Goal: Task Accomplishment & Management: Manage account settings

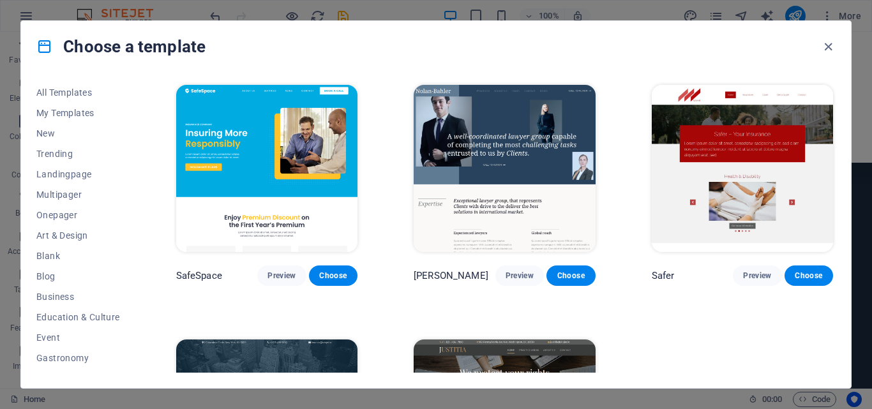
scroll to position [220, 0]
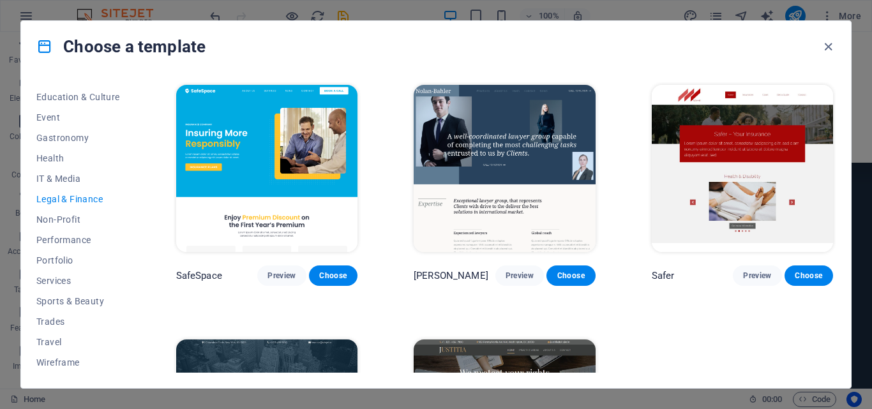
drag, startPoint x: 832, startPoint y: 202, endPoint x: 834, endPoint y: 288, distance: 86.2
click at [834, 288] on div "SafeSpace Preview Choose Nolan-Bahler Preview Choose Safer Preview Choose Finan…" at bounding box center [505, 227] width 662 height 290
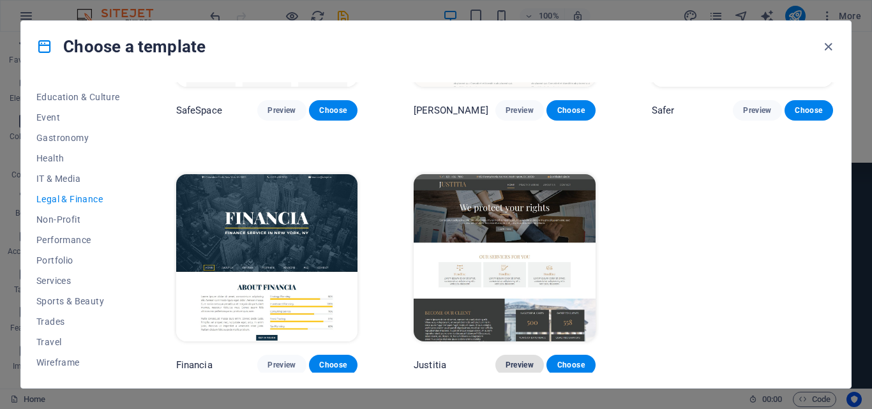
click at [513, 360] on span "Preview" at bounding box center [520, 365] width 28 height 10
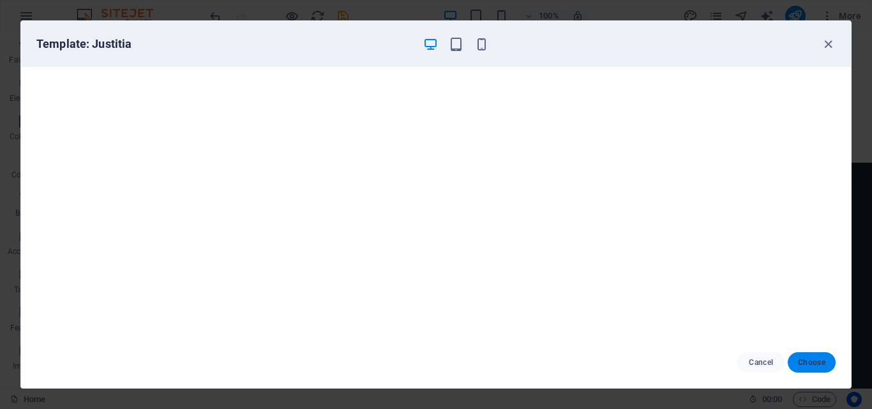
click at [813, 361] on span "Choose" at bounding box center [811, 362] width 27 height 10
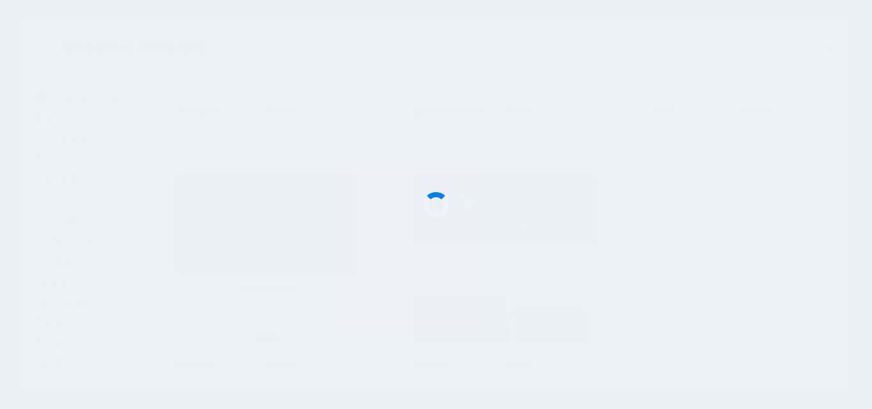
checkbox input "false"
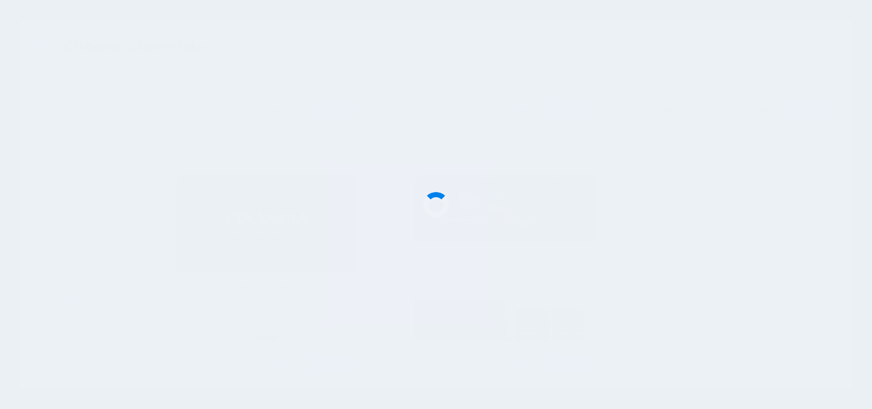
checkbox input "false"
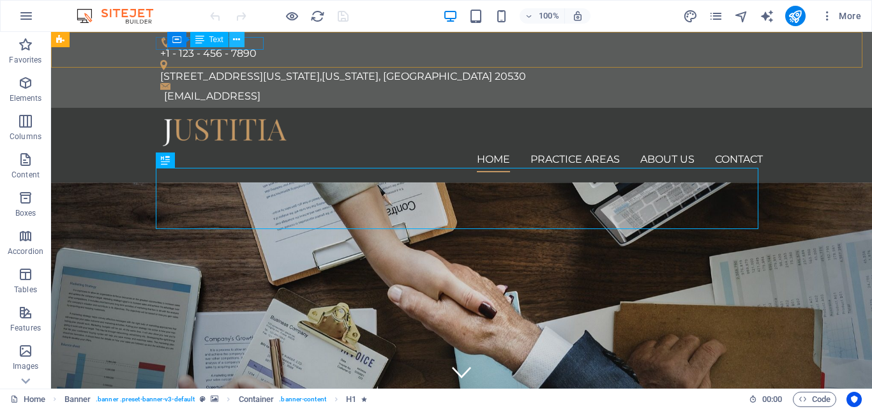
click at [242, 42] on button at bounding box center [236, 39] width 15 height 15
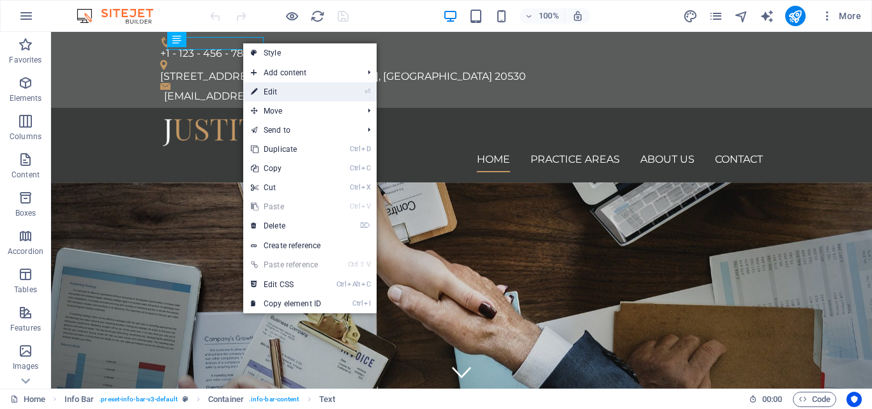
click at [281, 89] on link "⏎ Edit" at bounding box center [286, 91] width 86 height 19
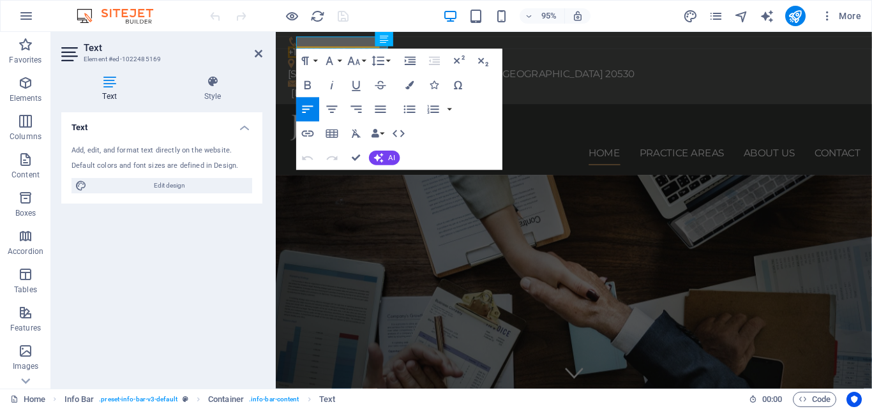
click at [96, 144] on div "Add, edit, and format text directly on the website. Default colors and font siz…" at bounding box center [161, 169] width 201 height 68
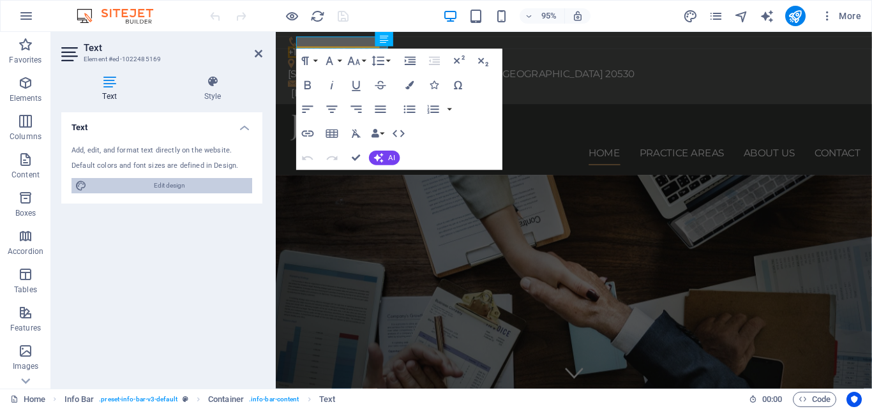
click at [169, 183] on span "Edit design" at bounding box center [170, 185] width 158 height 15
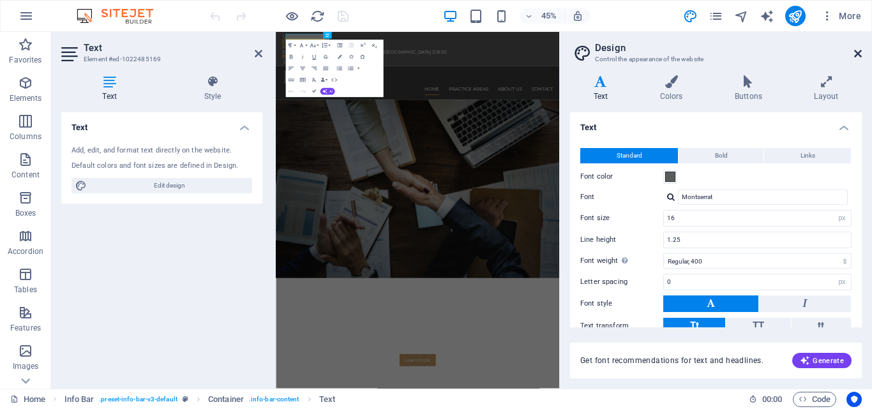
click at [858, 58] on icon at bounding box center [858, 54] width 8 height 10
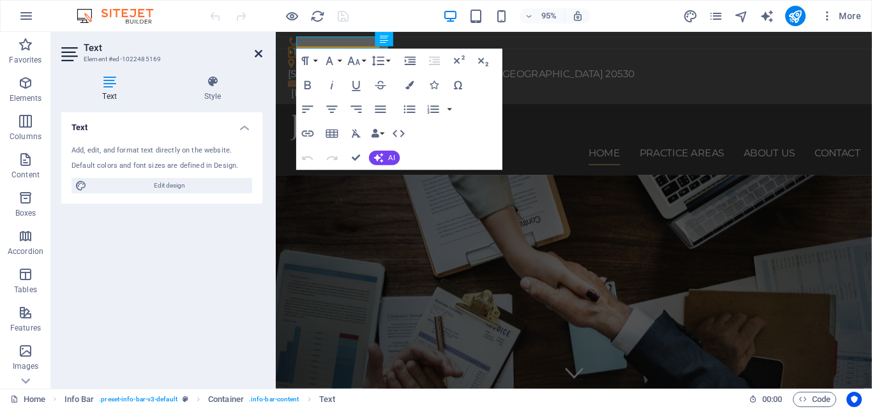
click at [262, 56] on icon at bounding box center [259, 54] width 8 height 10
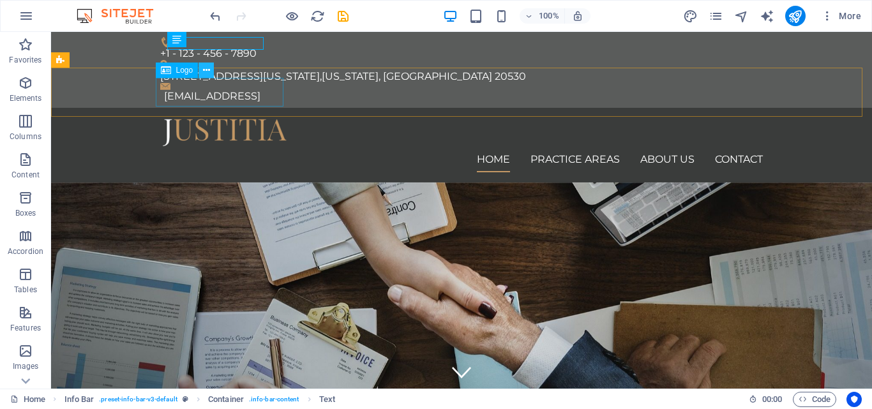
click at [208, 70] on icon at bounding box center [206, 70] width 7 height 13
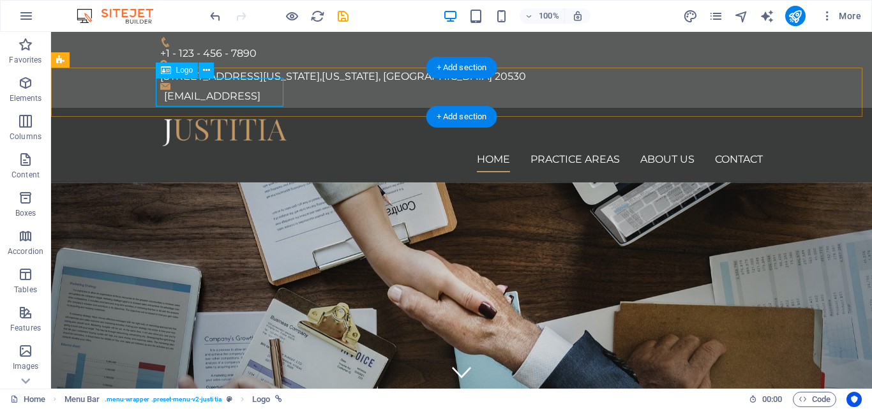
click at [202, 118] on div at bounding box center [461, 132] width 603 height 29
select select "px"
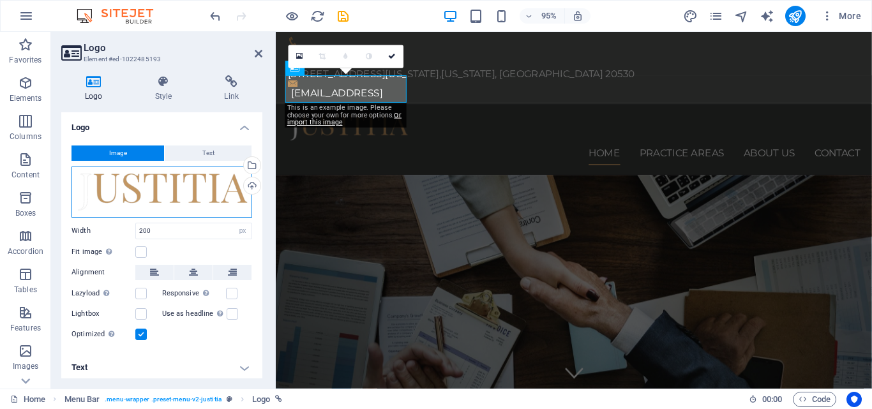
click at [189, 195] on div "Drag files here, click to choose files or select files from Files or our free s…" at bounding box center [161, 192] width 181 height 51
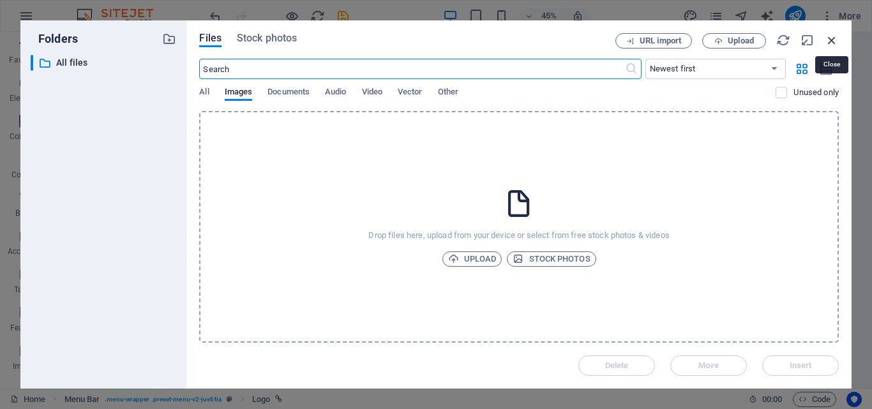
click at [836, 34] on icon "button" at bounding box center [832, 40] width 14 height 14
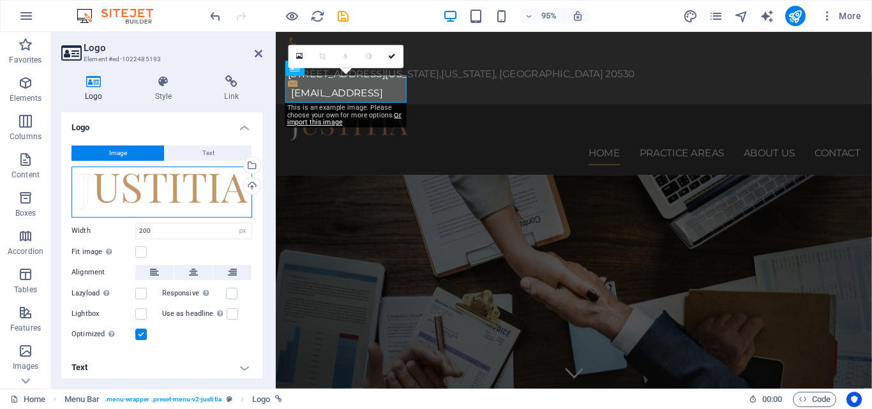
click at [226, 181] on div "Drag files here, click to choose files or select files from Files or our free s…" at bounding box center [161, 192] width 181 height 51
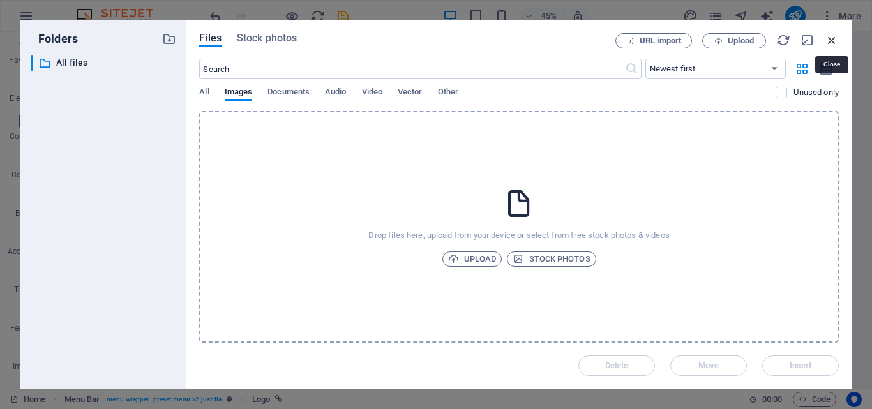
click at [837, 39] on icon "button" at bounding box center [832, 40] width 14 height 14
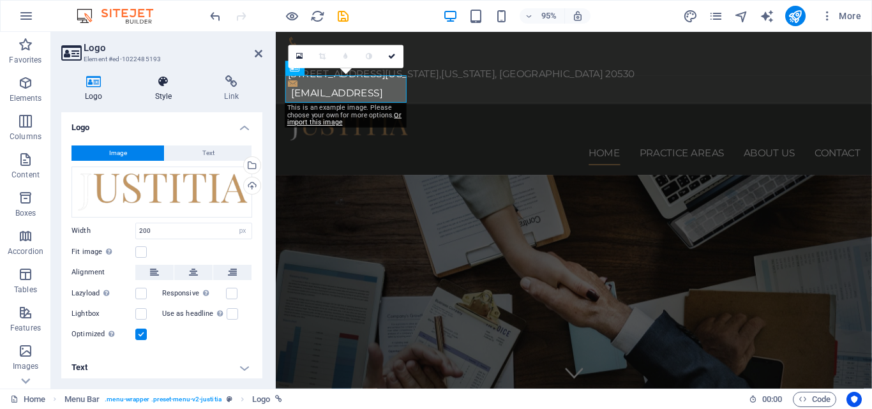
click at [154, 87] on icon at bounding box center [163, 81] width 64 height 13
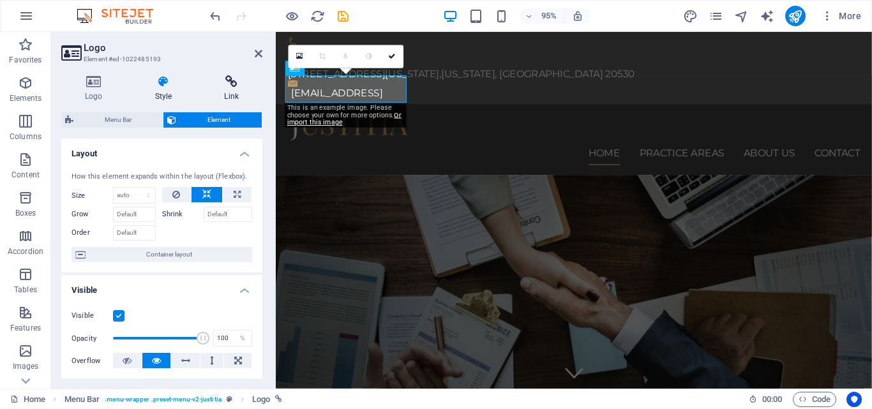
click at [232, 96] on h4 "Link" at bounding box center [231, 88] width 62 height 27
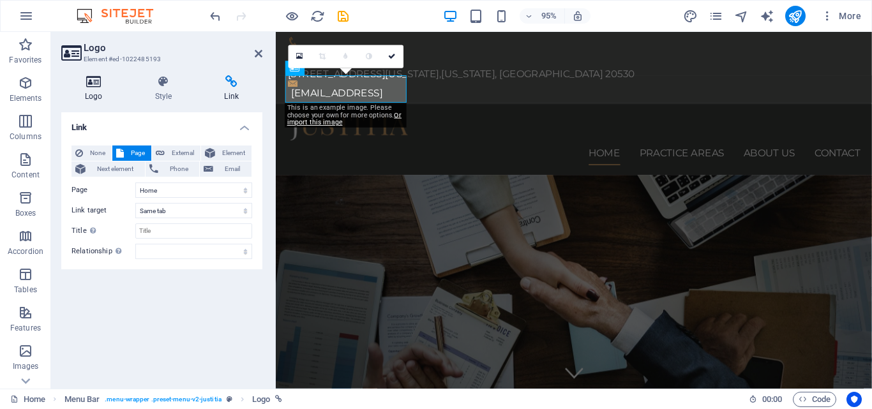
click at [103, 82] on icon at bounding box center [93, 81] width 65 height 13
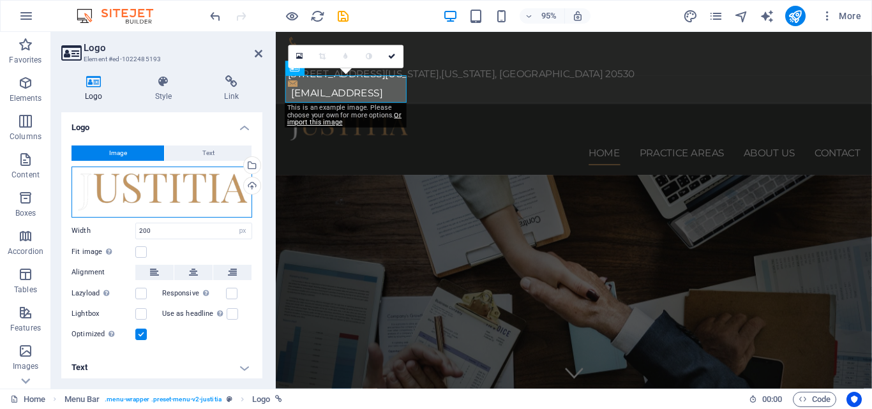
click at [151, 202] on div "Drag files here, click to choose files or select files from Files or our free s…" at bounding box center [161, 192] width 181 height 51
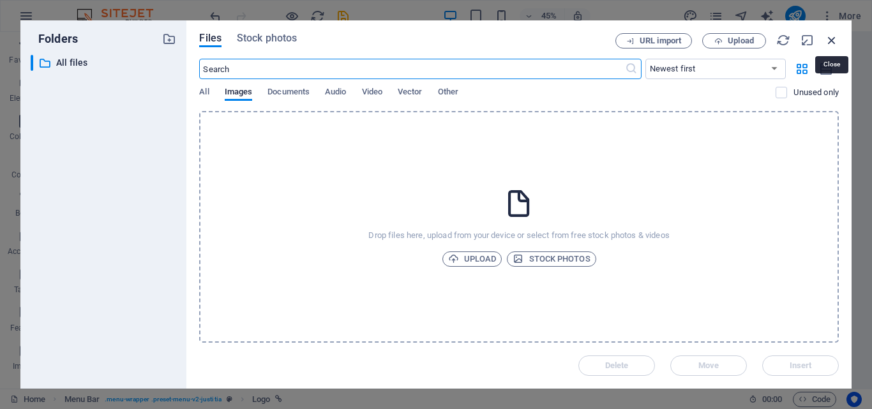
click at [829, 37] on icon "button" at bounding box center [832, 40] width 14 height 14
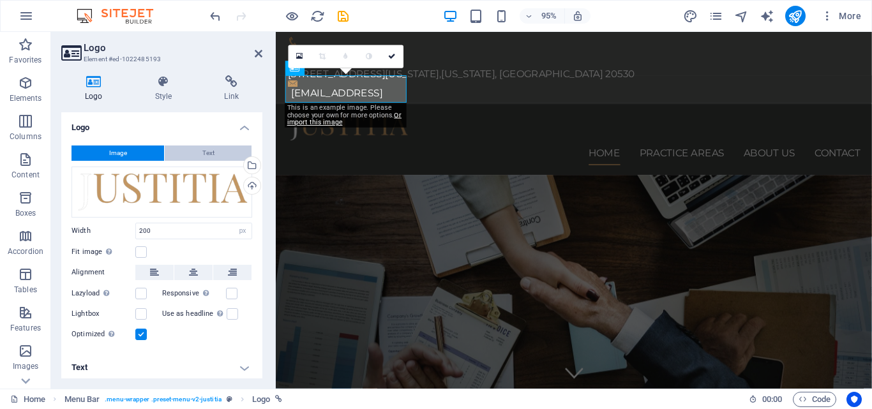
click at [227, 149] on button "Text" at bounding box center [208, 153] width 87 height 15
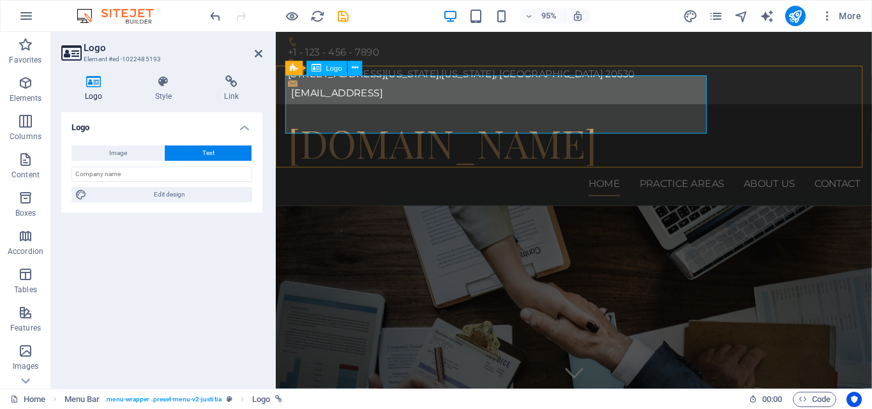
click at [456, 118] on div "[DOMAIN_NAME]" at bounding box center [590, 148] width 603 height 61
click at [353, 67] on icon at bounding box center [355, 68] width 6 height 13
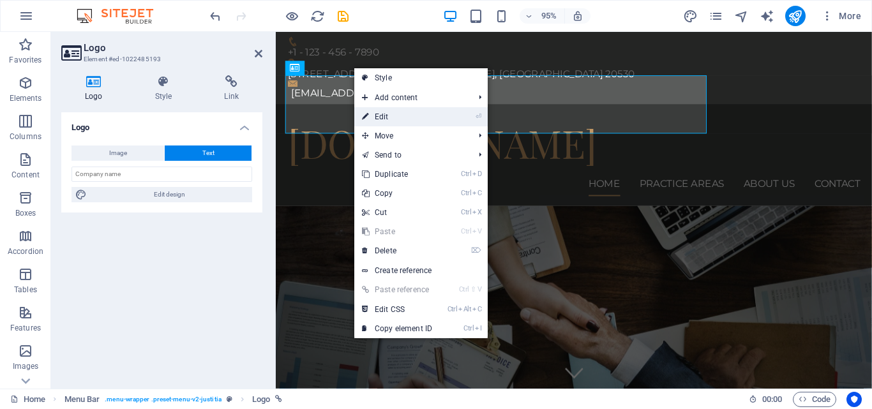
click at [388, 112] on link "⏎ Edit" at bounding box center [397, 116] width 86 height 19
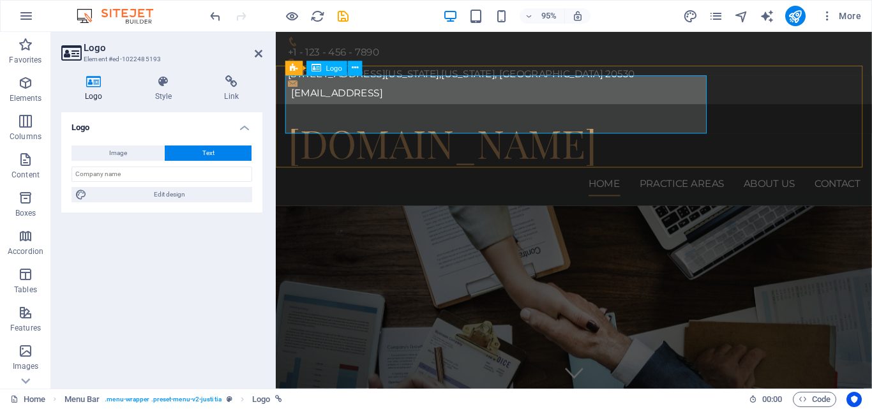
click at [432, 118] on div "[DOMAIN_NAME]" at bounding box center [590, 148] width 603 height 61
click at [259, 56] on icon at bounding box center [259, 54] width 8 height 10
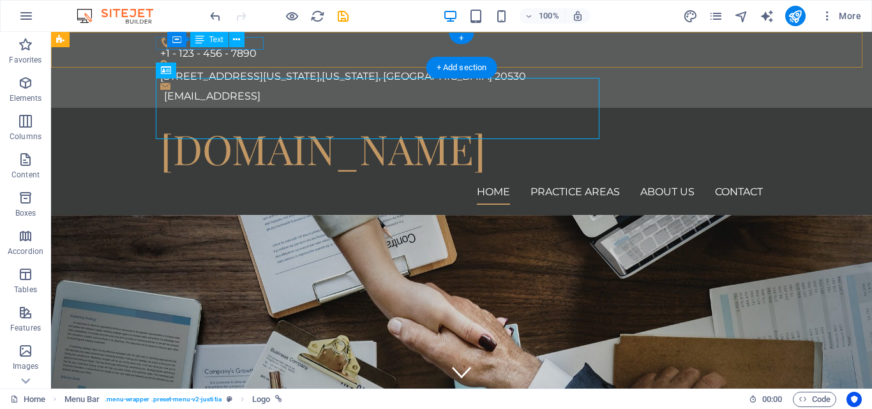
click at [259, 47] on div "+1 - 123 - 456 - 7890" at bounding box center [456, 53] width 592 height 13
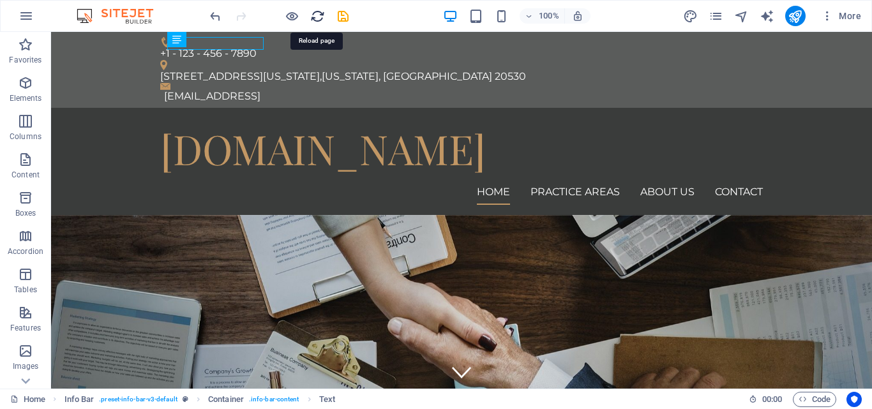
click at [312, 15] on icon "reload" at bounding box center [317, 16] width 15 height 15
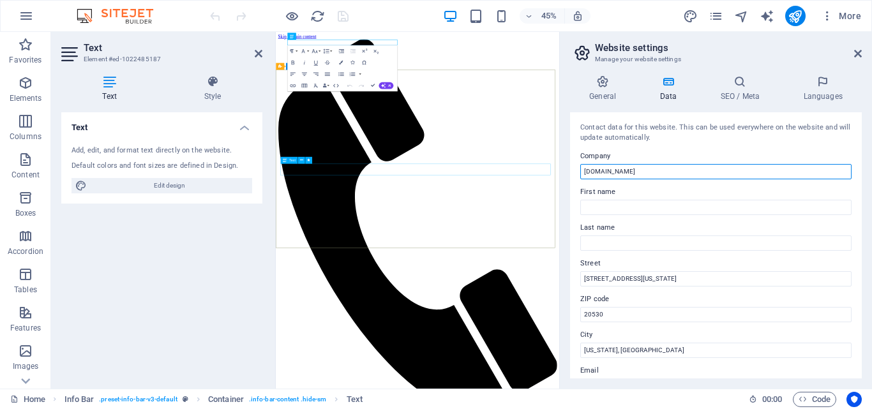
drag, startPoint x: 955, startPoint y: 211, endPoint x: 857, endPoint y: 327, distance: 151.8
drag, startPoint x: 673, startPoint y: 166, endPoint x: 577, endPoint y: 171, distance: 96.5
click at [577, 171] on div "Contact data for this website. This can be used everywhere on the website and w…" at bounding box center [716, 245] width 292 height 266
type input "MK International"
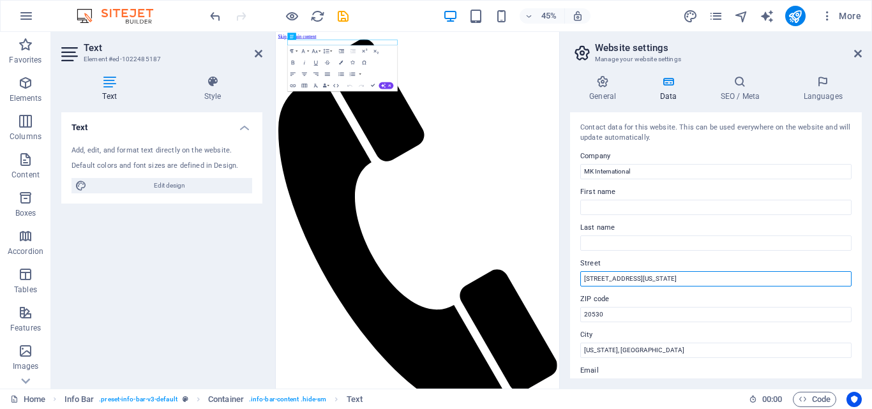
drag, startPoint x: 661, startPoint y: 280, endPoint x: 571, endPoint y: 289, distance: 91.1
click at [571, 289] on div "Contact data for this website. This can be used everywhere on the website and w…" at bounding box center [716, 245] width 292 height 266
type input "6"
type input "39-C, Flat No. 101, 1st Floor, 22nd Commercial Street, DHA Phase-II (Extension)…"
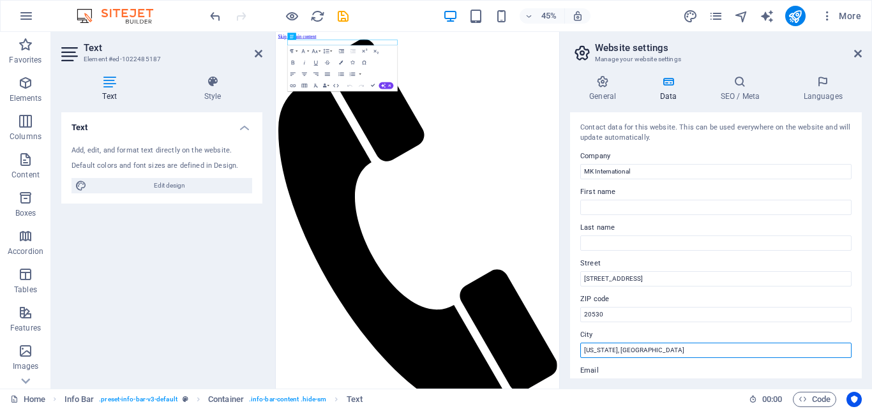
drag, startPoint x: 642, startPoint y: 354, endPoint x: 575, endPoint y: 356, distance: 66.4
click at [575, 356] on div "Contact data for this website. This can be used everywhere on the website and w…" at bounding box center [716, 245] width 292 height 266
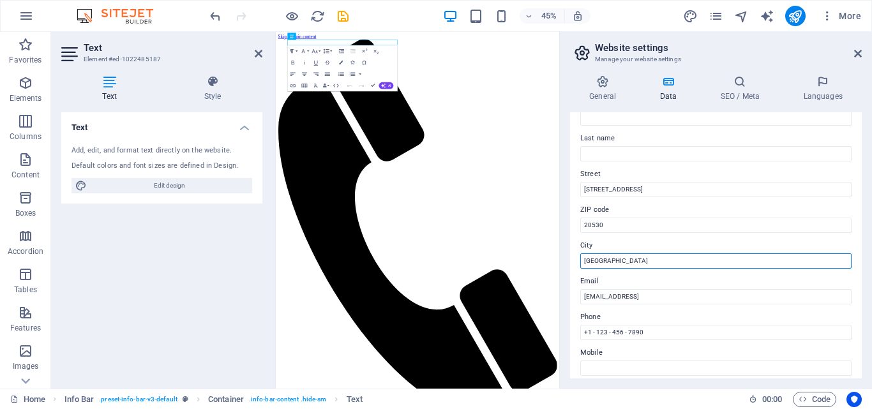
scroll to position [117, 0]
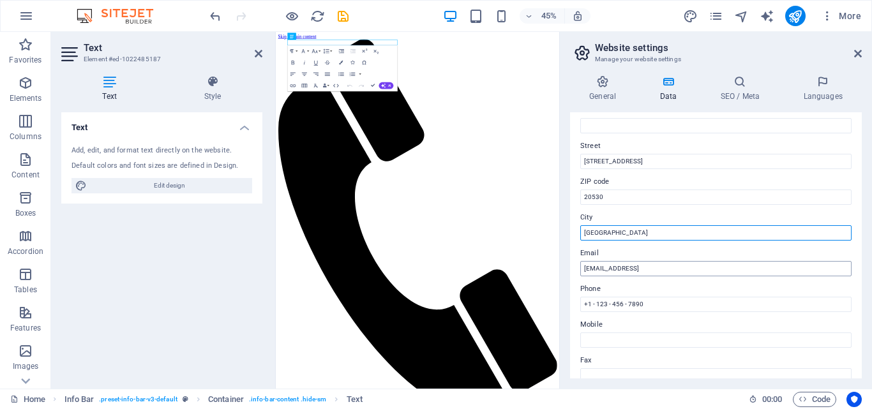
type input "Karachi"
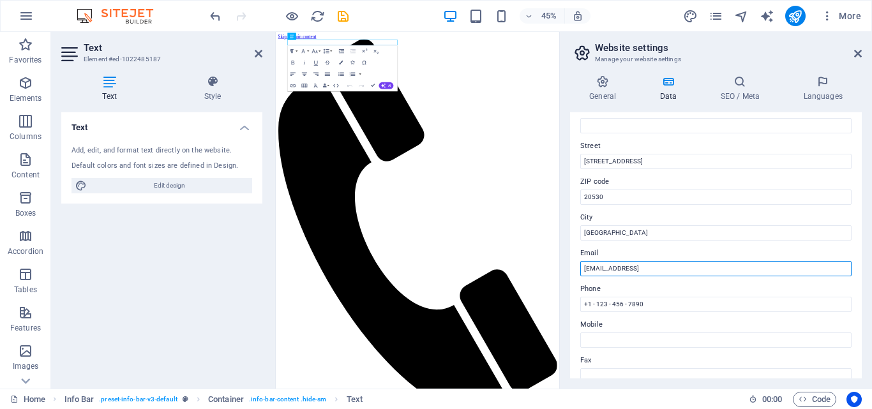
drag, startPoint x: 772, startPoint y: 268, endPoint x: 582, endPoint y: 267, distance: 190.2
click at [582, 267] on input "68e63b57e184635eaf12e12c8e98cb@cpanel.local" at bounding box center [715, 268] width 271 height 15
type input "[EMAIL_ADDRESS][DOMAIN_NAME]"
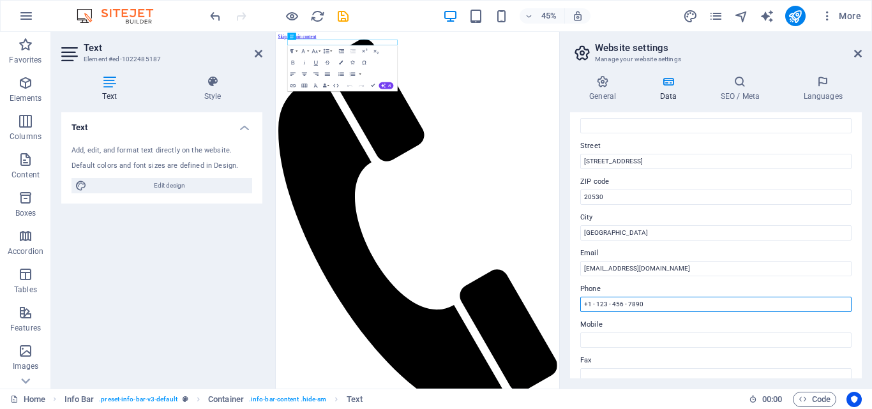
drag, startPoint x: 650, startPoint y: 304, endPoint x: 566, endPoint y: 309, distance: 84.4
click at [566, 309] on div "General Data SEO / Meta Languages Website name mkinternational.com.pk Logo Drag…" at bounding box center [716, 227] width 312 height 324
type input "+92 334 076 4507 - 08"
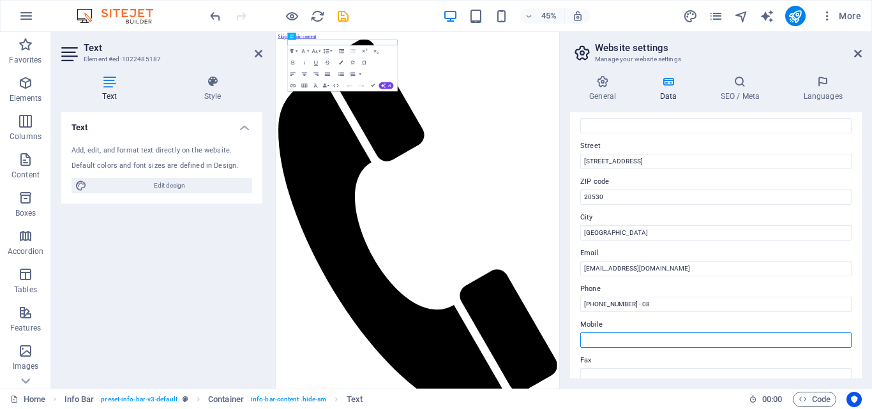
click at [622, 338] on input "Mobile" at bounding box center [715, 340] width 271 height 15
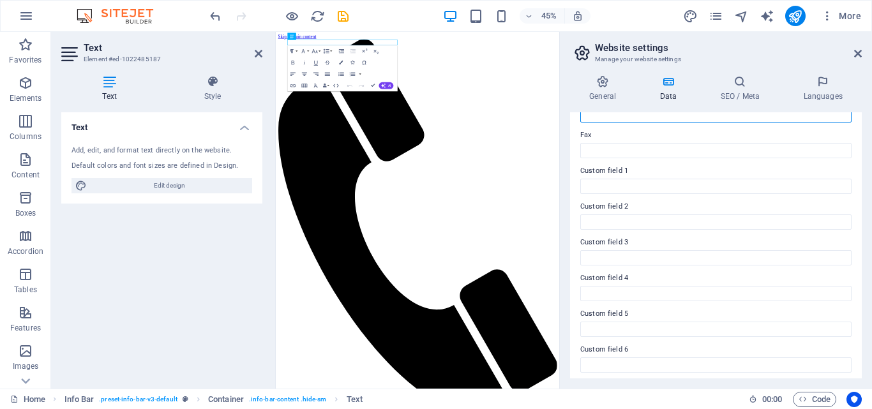
scroll to position [347, 0]
click at [861, 55] on icon at bounding box center [858, 54] width 8 height 10
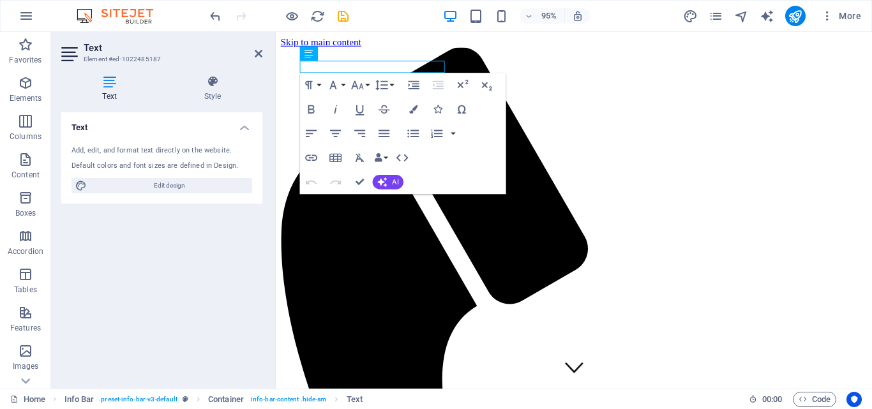
click at [262, 54] on aside "Text Element #ed-1022485187 Text Style Text Add, edit, and format text directly…" at bounding box center [163, 210] width 225 height 357
click at [257, 54] on icon at bounding box center [259, 54] width 8 height 10
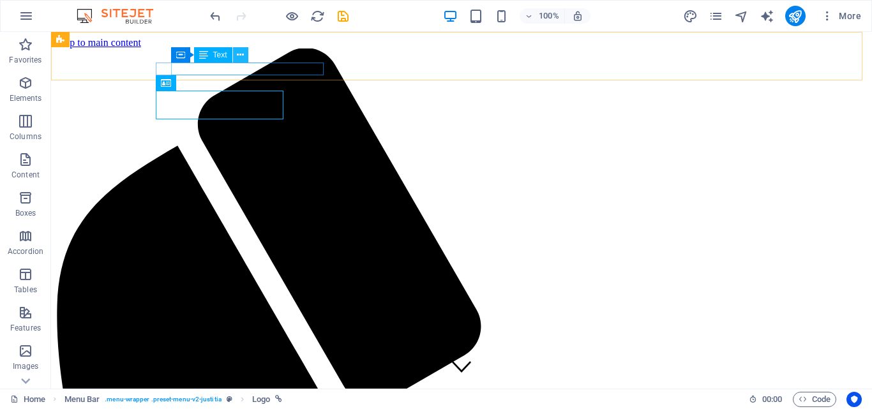
click at [237, 54] on icon at bounding box center [240, 55] width 7 height 13
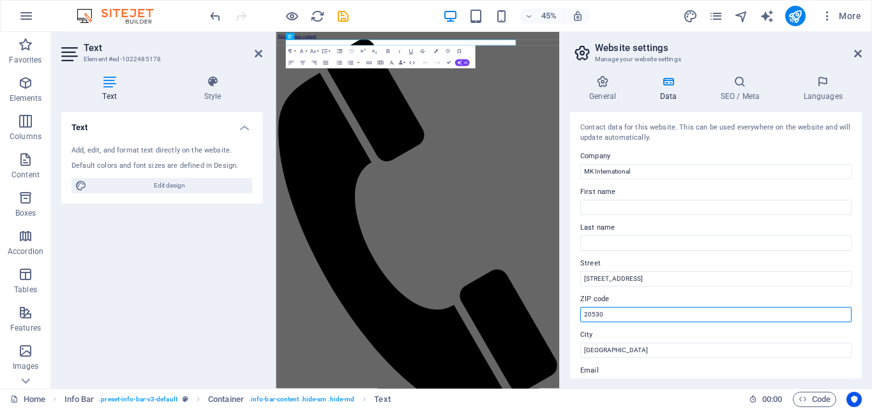
click at [712, 313] on input "20530" at bounding box center [715, 314] width 271 height 15
type input "2"
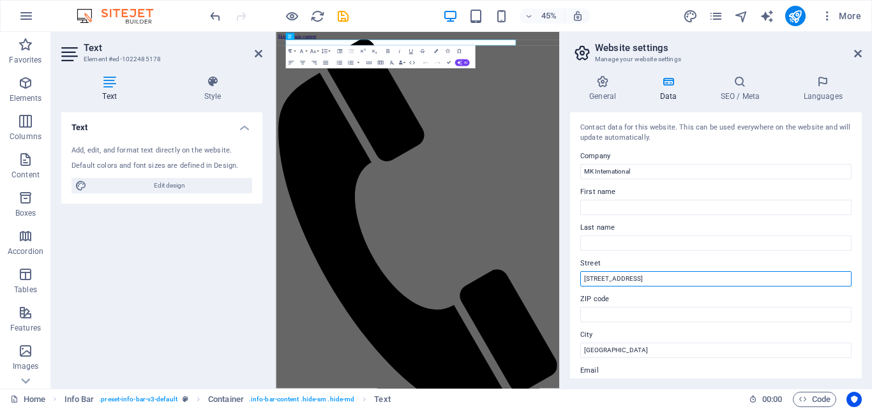
click at [836, 278] on input "39-C, Flat No. 101, 1st Floor, 22nd Commercial Street, DHA Phase-II (Extension)…" at bounding box center [715, 278] width 271 height 15
type input "39-C, Flat No. 101, 1st Floor, 22nd Commercial Street, DHA Phase-II (Extension),"
click at [859, 56] on icon at bounding box center [858, 54] width 8 height 10
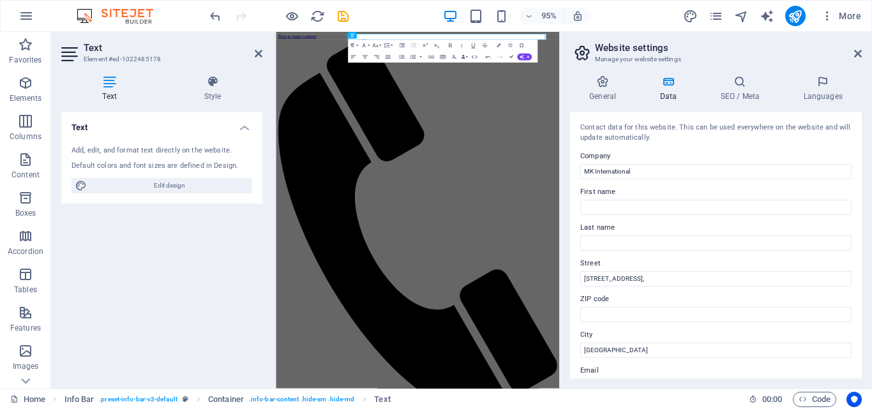
click at [823, 43] on h2 "Website settings" at bounding box center [728, 47] width 267 height 11
click at [811, 281] on input "39-C, Flat No. 101, 1st Floor, 22nd Commercial Street, DHA Phase-II (Extension)," at bounding box center [715, 278] width 271 height 15
type input "39-C, Flat No. 101, 1st Floor, 22nd Commercial Street, DHA Phase-II (Extension)"
click at [855, 52] on icon at bounding box center [858, 54] width 8 height 10
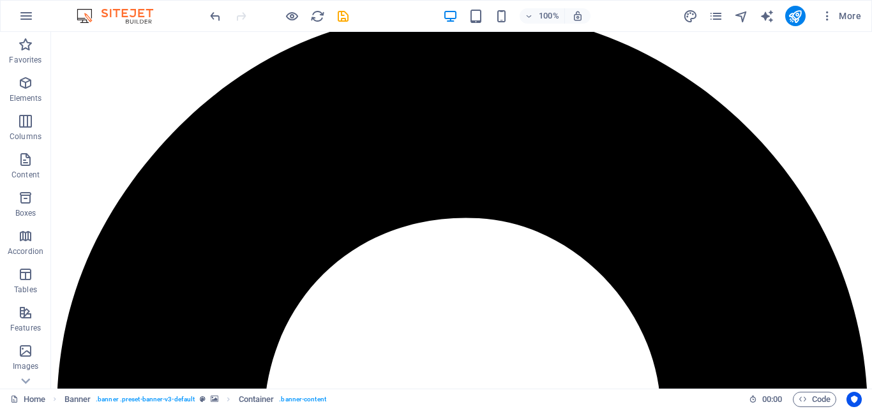
scroll to position [1224, 0]
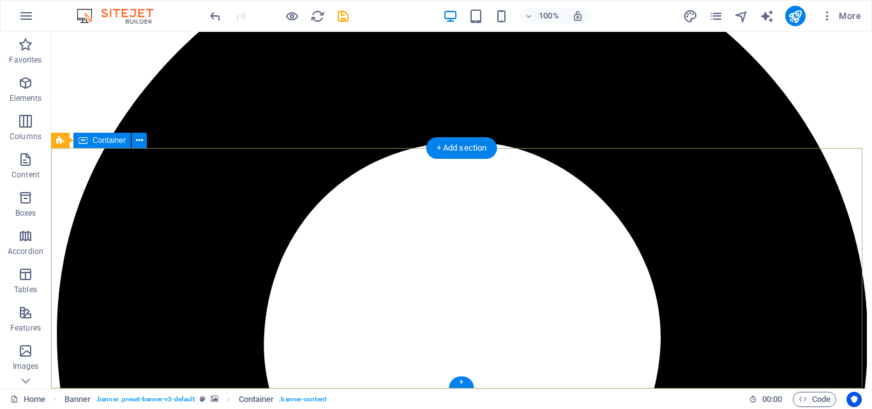
drag, startPoint x: 757, startPoint y: 233, endPoint x: 791, endPoint y: 233, distance: 33.8
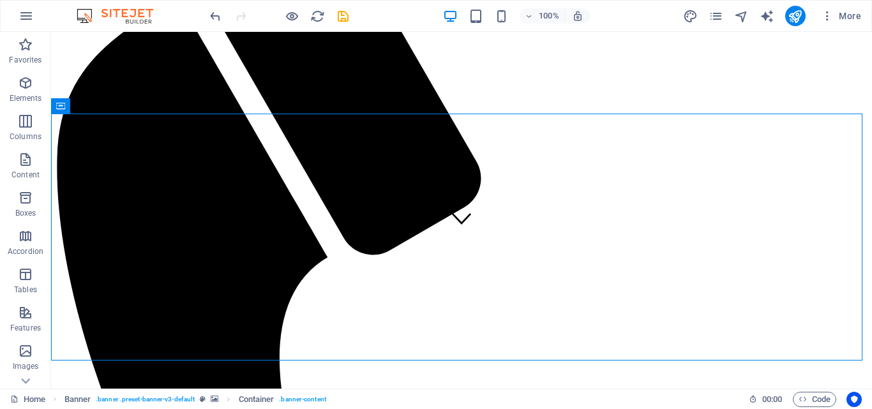
scroll to position [0, 0]
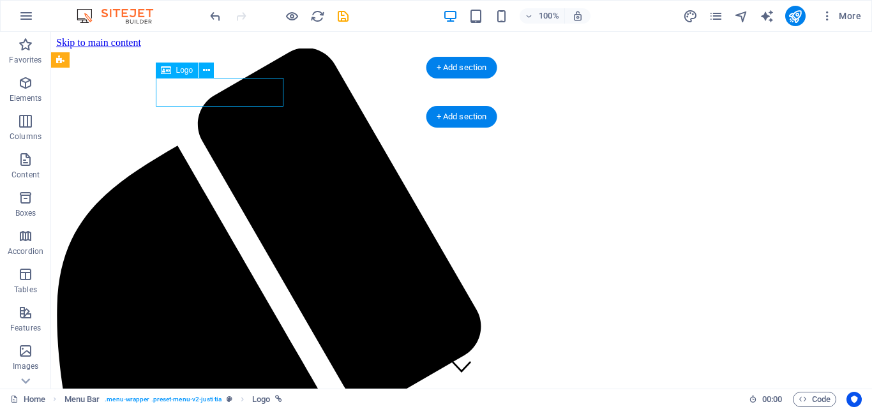
select select "px"
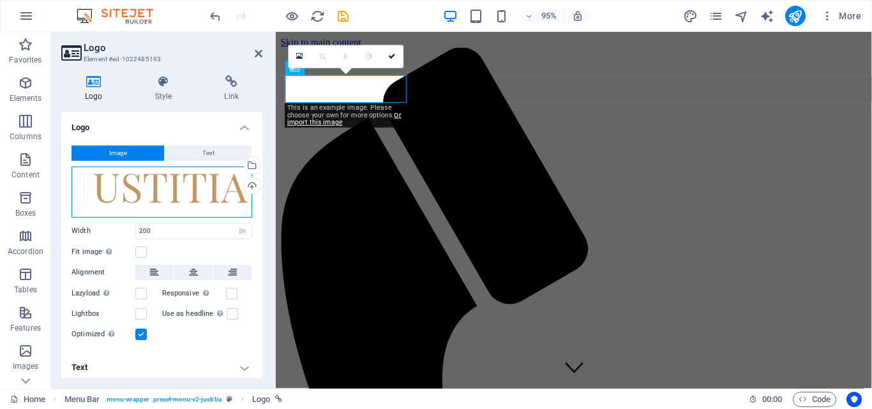
click at [193, 197] on div "Drag files here, click to choose files or select files from Files or our free s…" at bounding box center [161, 192] width 181 height 51
click at [193, 197] on body "mkinternational.com.pk Home Favorites Elements Columns Content Boxes Accordion …" at bounding box center [436, 204] width 872 height 409
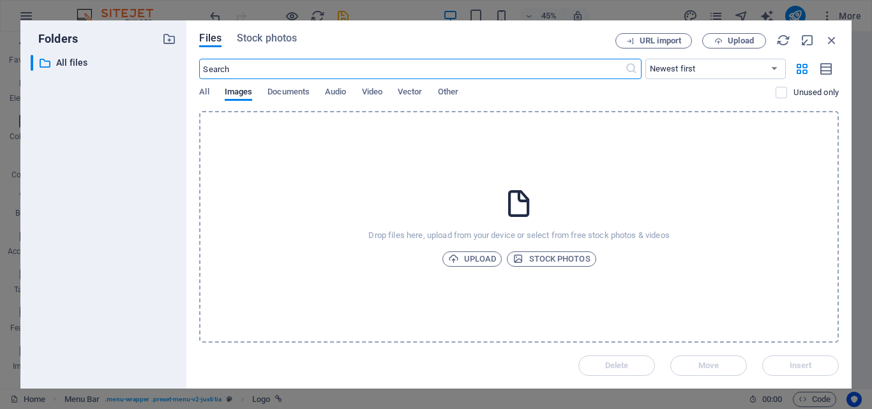
click at [307, 103] on div "All Images Documents Audio Video Vector Other" at bounding box center [487, 99] width 576 height 24
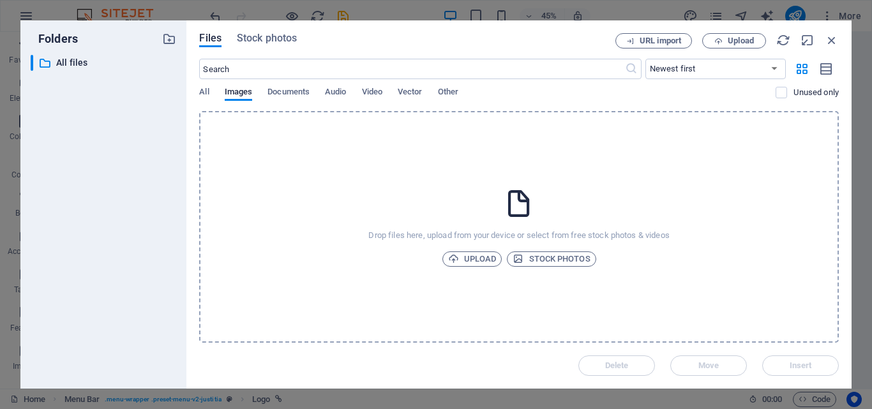
click at [302, 102] on div "All Images Documents Audio Video Vector Other" at bounding box center [487, 99] width 576 height 24
click at [297, 98] on span "Documents" at bounding box center [288, 93] width 42 height 18
click at [195, 91] on div "Files Stock photos URL import Upload ​ Newest first Oldest first Name (A-Z) Nam…" at bounding box center [518, 204] width 665 height 368
click at [209, 87] on div "All Images Documents Audio Video Vector Other" at bounding box center [487, 99] width 576 height 24
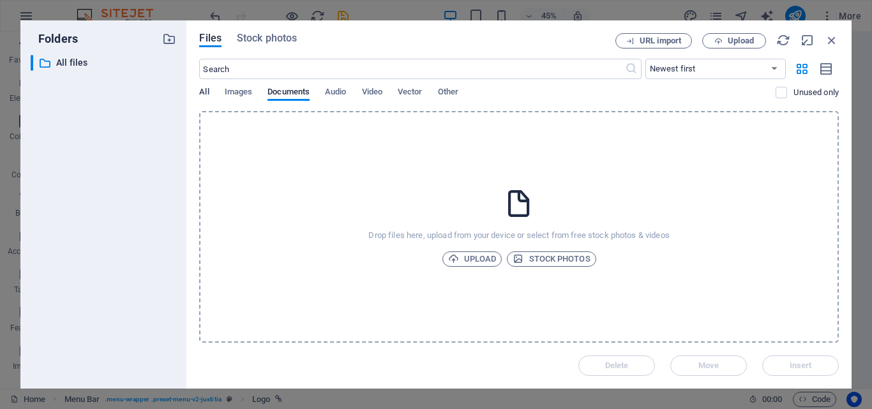
click at [209, 89] on span "All" at bounding box center [204, 93] width 10 height 18
click at [826, 37] on icon "button" at bounding box center [832, 40] width 14 height 14
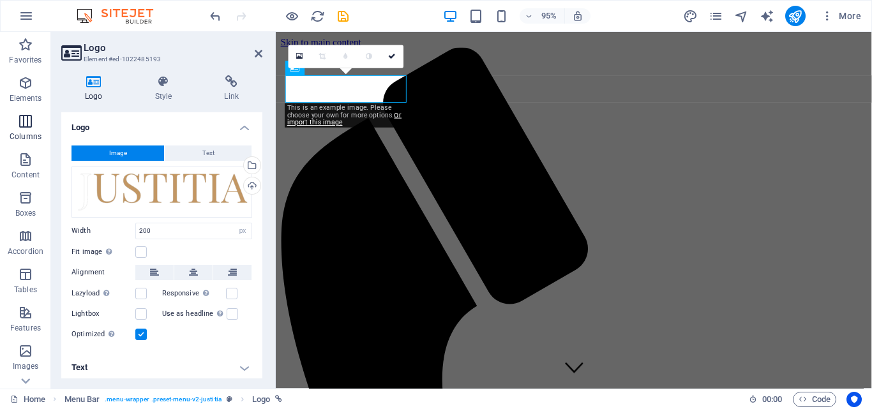
click at [33, 142] on span "Columns" at bounding box center [25, 129] width 51 height 31
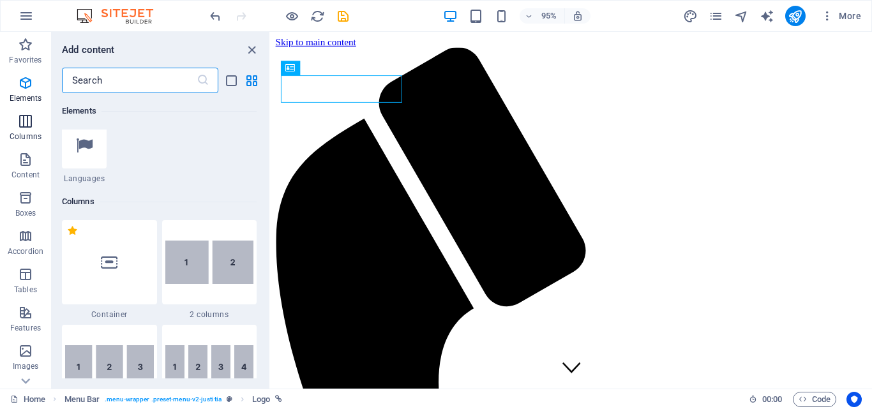
scroll to position [632, 0]
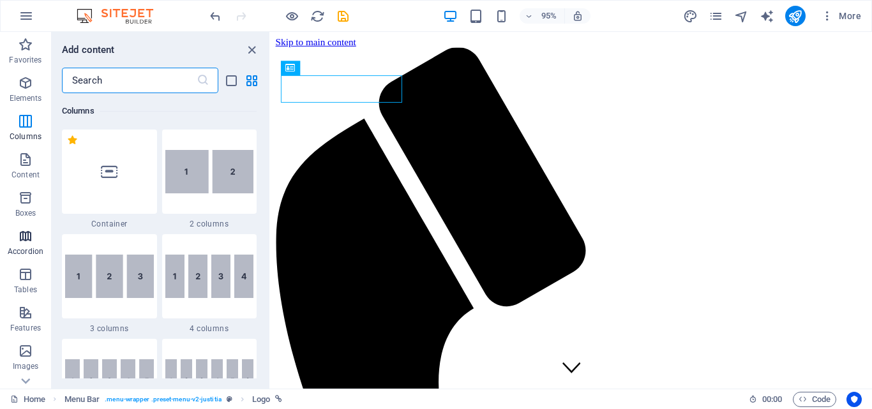
click at [34, 255] on p "Accordion" at bounding box center [26, 251] width 36 height 10
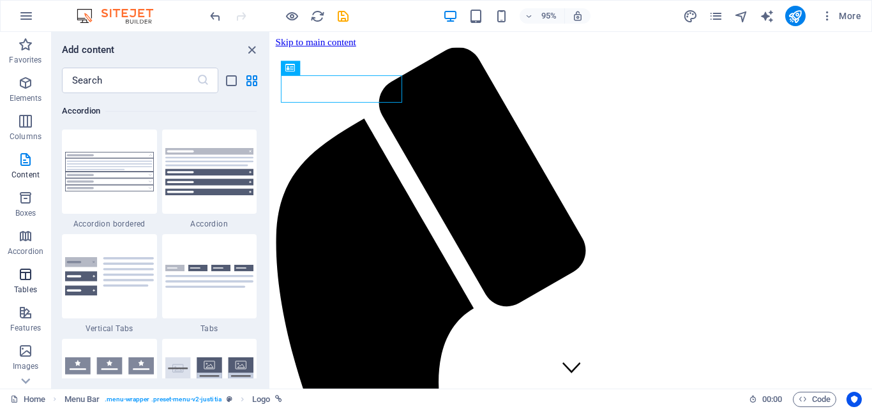
click at [29, 290] on p "Tables" at bounding box center [25, 290] width 23 height 10
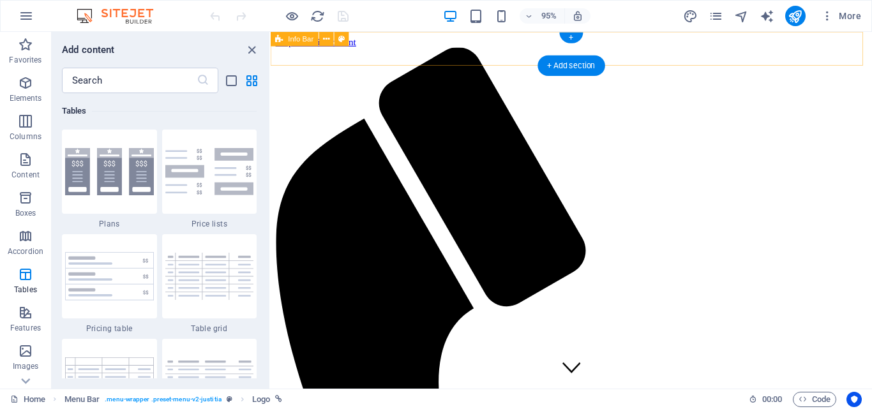
scroll to position [0, 0]
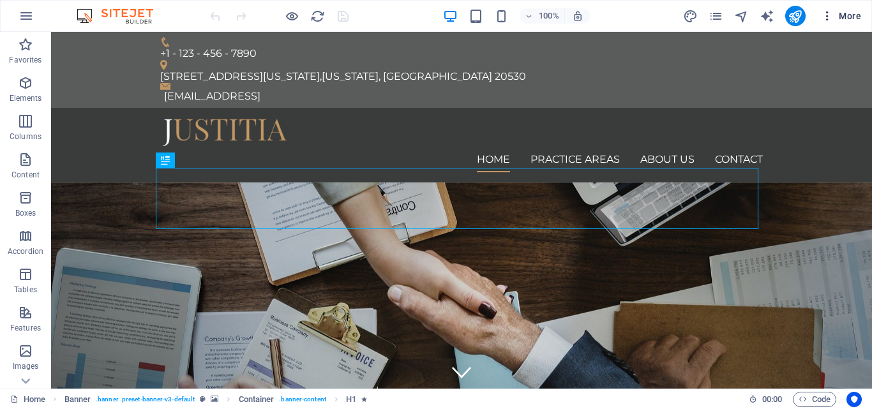
click at [851, 21] on span "More" at bounding box center [841, 16] width 40 height 13
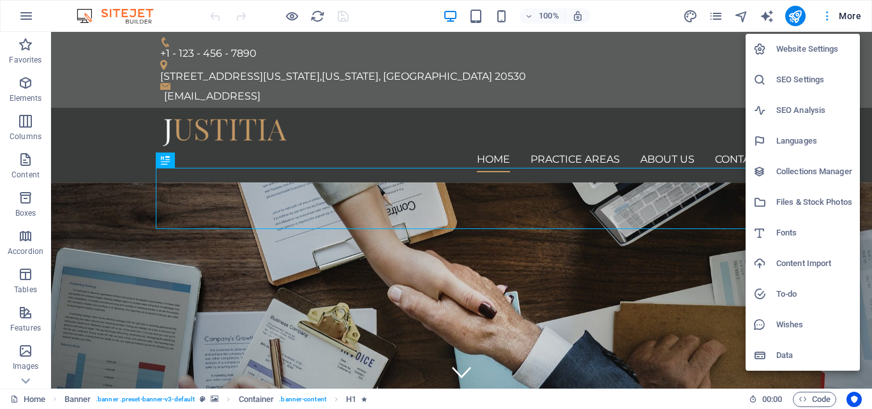
click at [851, 21] on div at bounding box center [436, 204] width 872 height 409
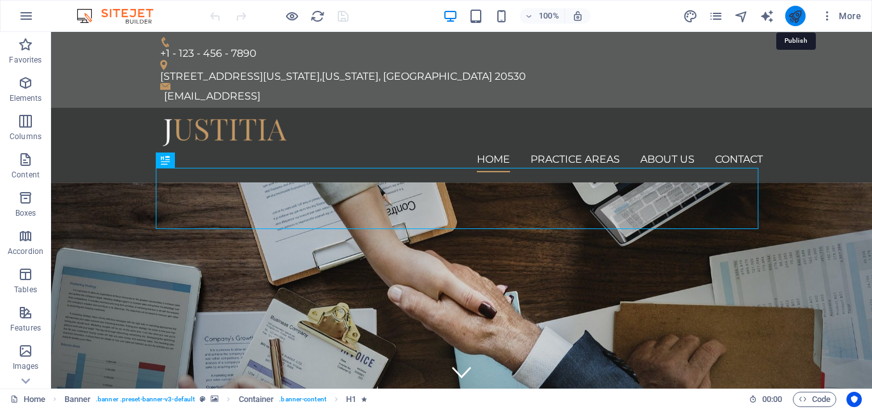
click at [797, 17] on icon "publish" at bounding box center [795, 16] width 15 height 15
click at [830, 19] on icon "button" at bounding box center [827, 16] width 13 height 13
click at [714, 16] on icon "pages" at bounding box center [716, 16] width 15 height 15
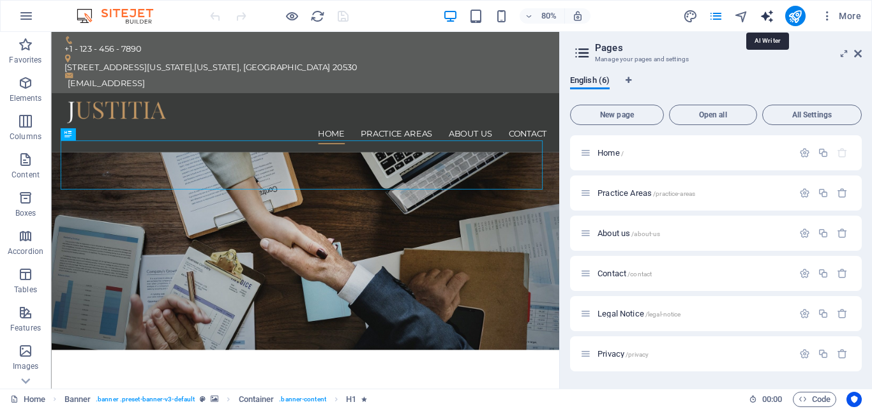
click at [770, 13] on icon "text_generator" at bounding box center [767, 16] width 15 height 15
select select "English"
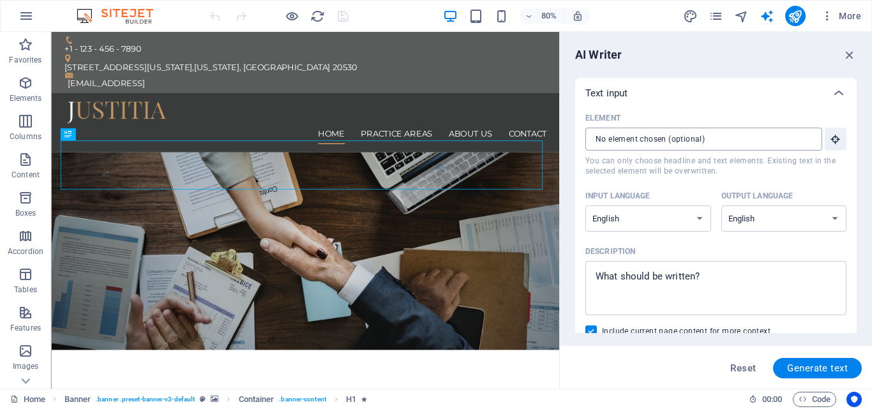
click at [734, 138] on input "Element ​ You can only choose headline and text elements. Existing text in the …" at bounding box center [699, 139] width 228 height 23
drag, startPoint x: 859, startPoint y: 131, endPoint x: 834, endPoint y: 248, distance: 120.1
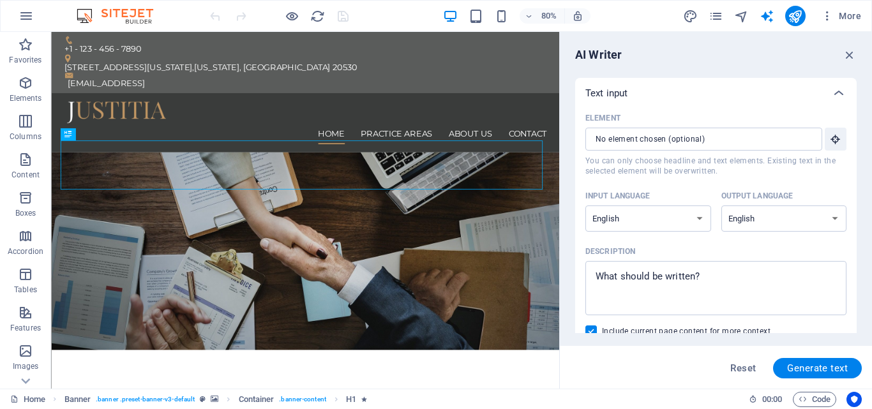
click at [834, 248] on div "AI Writer Text input Element ​ You can only choose headline and text elements. …" at bounding box center [716, 210] width 312 height 357
click at [764, 256] on div "Description" at bounding box center [713, 251] width 256 height 19
click at [764, 267] on textarea "Description x ​" at bounding box center [716, 287] width 248 height 41
type textarea "x"
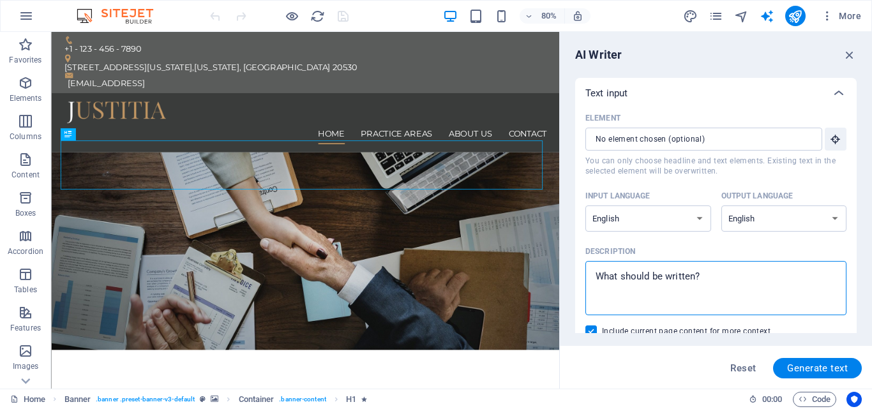
click at [735, 283] on textarea "Description x ​" at bounding box center [716, 287] width 248 height 41
drag, startPoint x: 735, startPoint y: 283, endPoint x: 751, endPoint y: 295, distance: 20.2
click at [751, 295] on textarea "Description x ​" at bounding box center [716, 287] width 248 height 41
click at [737, 280] on textarea "Description x ​" at bounding box center [716, 287] width 248 height 41
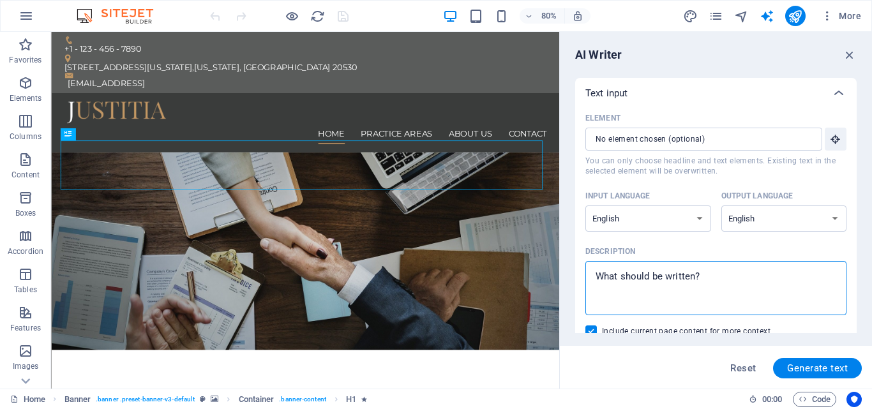
click at [737, 280] on textarea "Description x ​" at bounding box center [716, 287] width 248 height 41
type textarea "M"
type textarea "x"
type textarea "MK"
type textarea "x"
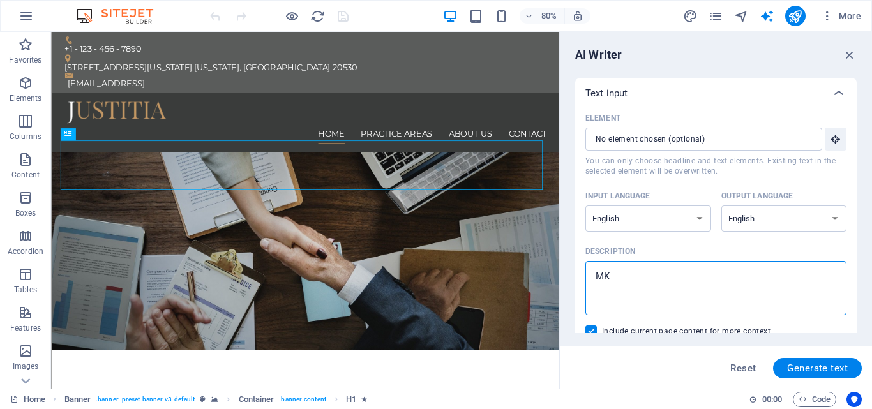
type textarea "MK"
type textarea "x"
type textarea "MK I"
type textarea "x"
type textarea "MK In"
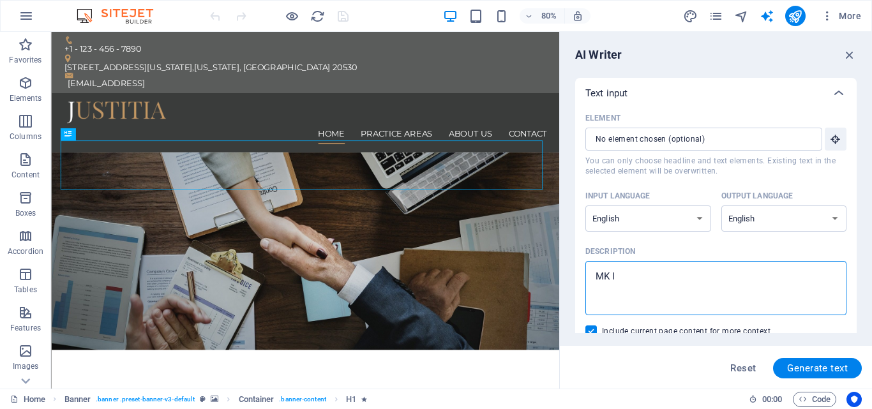
type textarea "x"
type textarea "MK Int"
type textarea "x"
type textarea "MK Inte"
type textarea "x"
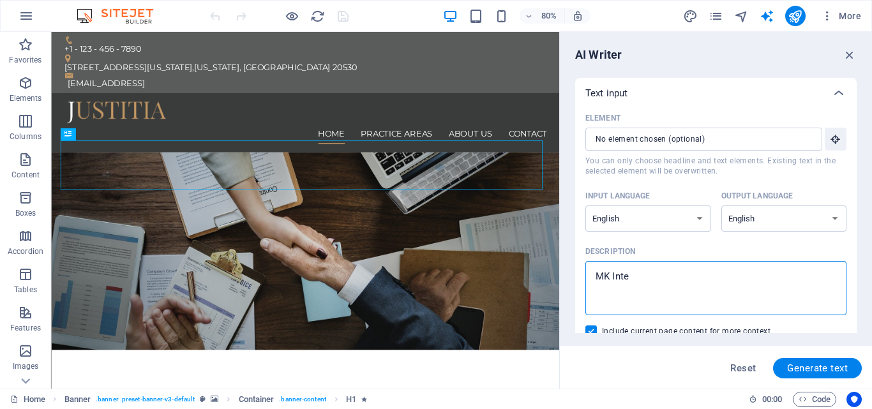
type textarea "MK Inter"
type textarea "x"
type textarea "MK Intern"
type textarea "x"
type textarea "MK Interna"
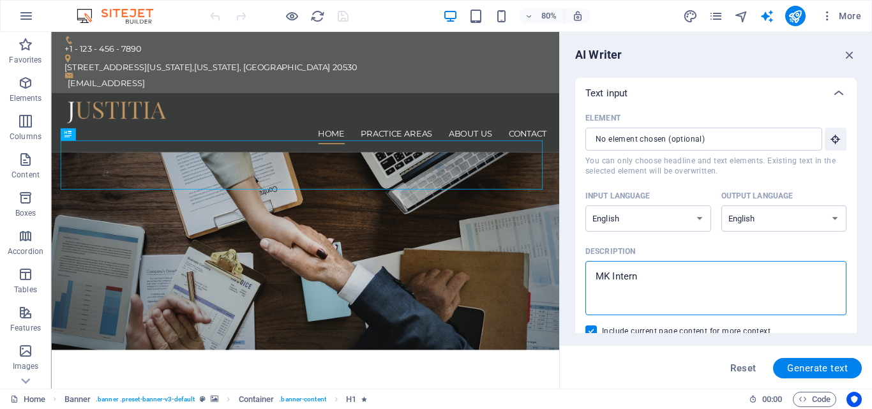
type textarea "x"
type textarea "MK Internat"
type textarea "x"
type textarea "MK Internati"
type textarea "x"
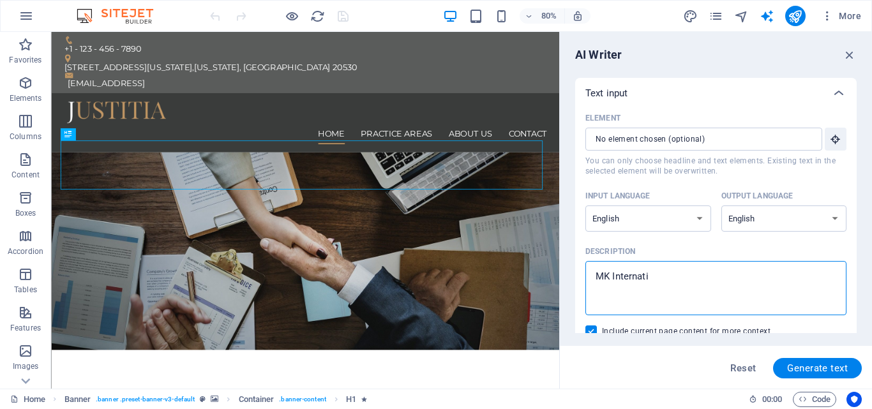
type textarea "MK Internatio"
type textarea "x"
type textarea "MK Internation"
type textarea "x"
type textarea "MK Internationa"
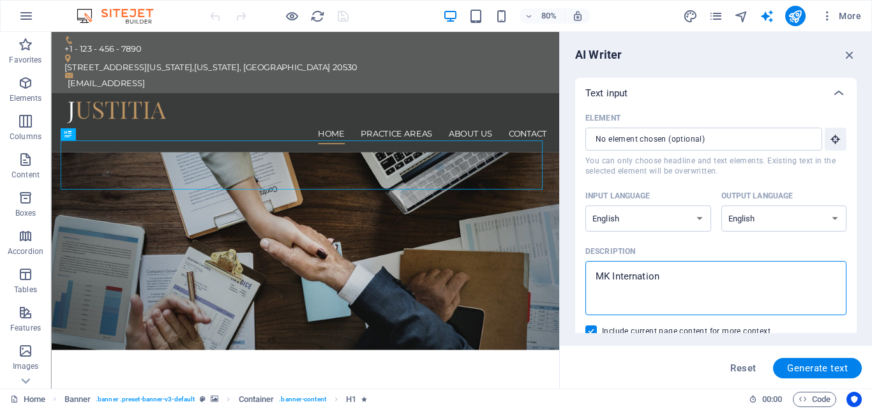
type textarea "x"
type textarea "MK International"
type textarea "x"
type textarea "MK International"
type textarea "x"
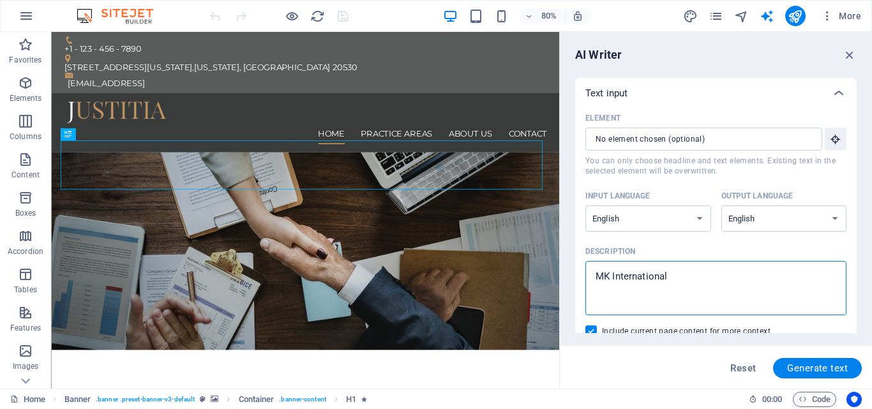
type textarea "MK International i"
type textarea "x"
type textarea "MK International is"
type textarea "x"
type textarea "MK International is"
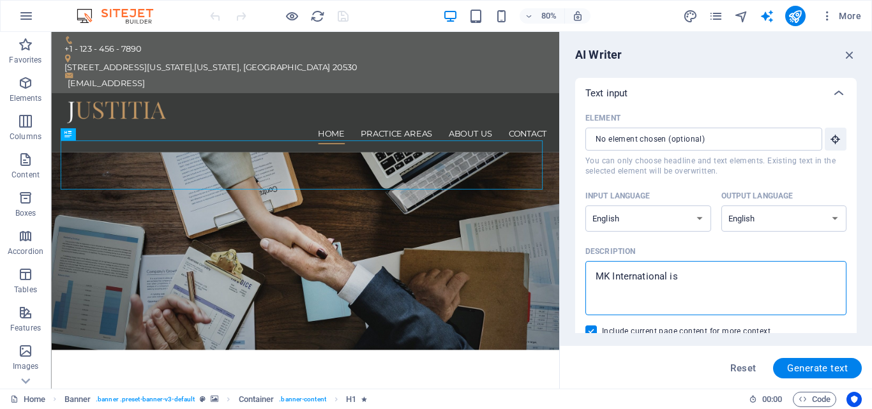
type textarea "x"
type textarea "MK International is a"
type textarea "x"
type textarea "MK International is a"
type textarea "x"
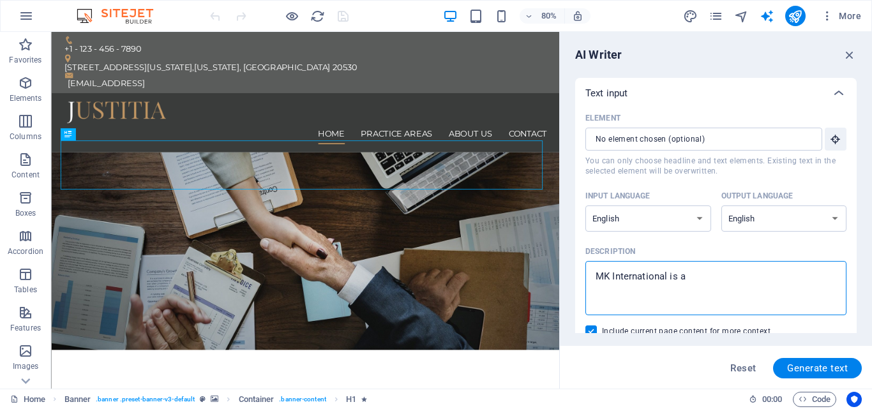
type textarea "MK International is a C"
type textarea "x"
type textarea "MK International is a CP"
type textarea "x"
type textarea "MK International is a CPA"
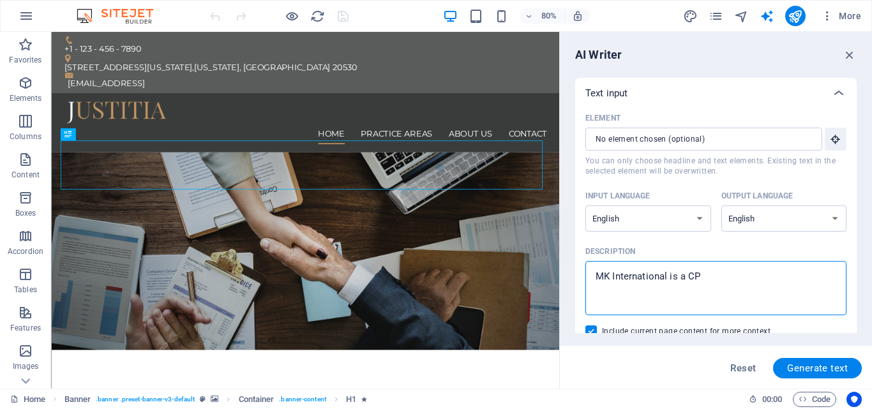
type textarea "x"
type textarea "MK International is a CPA"
type textarea "x"
type textarea "MK International is a CPA F"
type textarea "x"
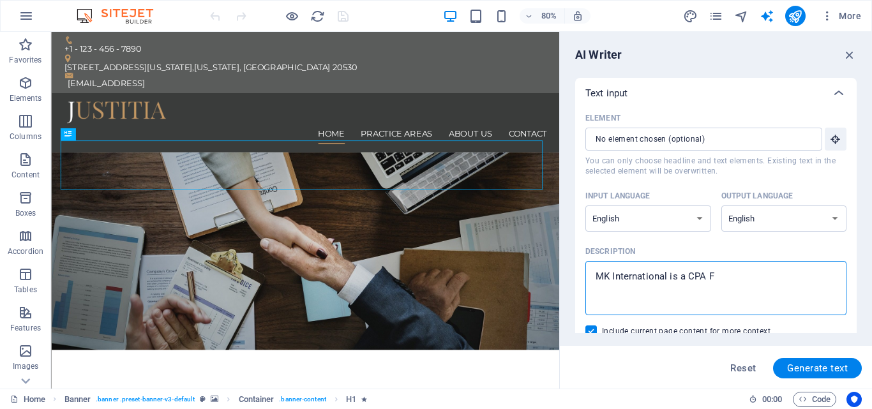
type textarea "MK International is a CPA Fi"
type textarea "x"
type textarea "MK International is a CPA Fir"
type textarea "x"
type textarea "MK International is a CPA Firm"
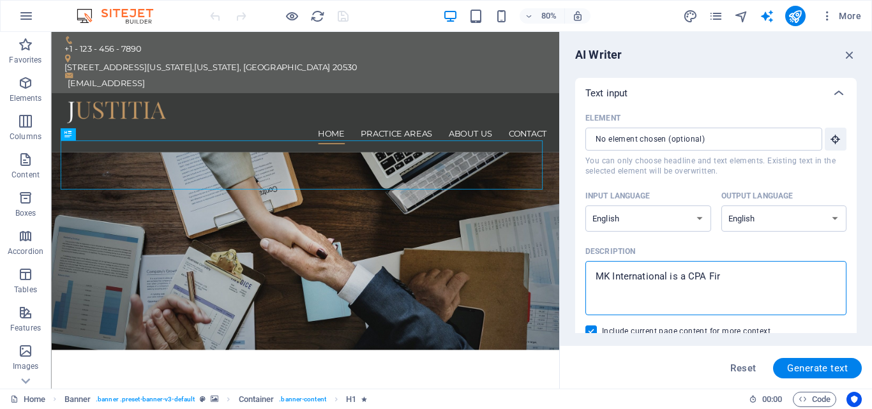
type textarea "x"
type textarea "MK International is a CPA Firm,"
type textarea "x"
type textarea "MK International is a CPA Firm,"
type textarea "x"
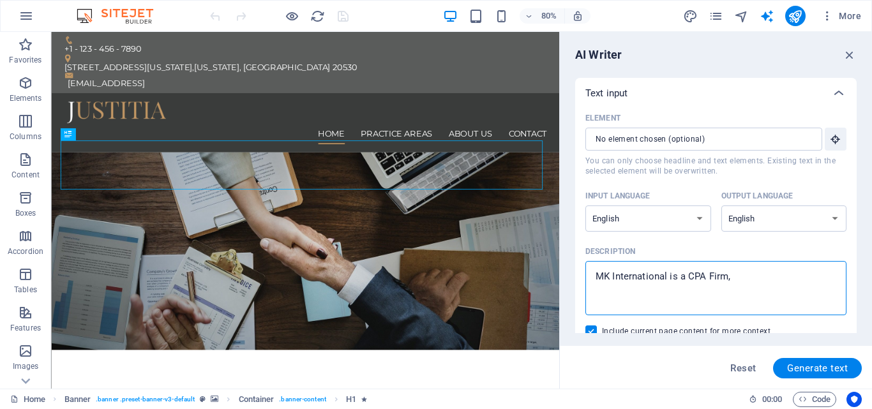
type textarea "MK International is a CPA Firm, w"
type textarea "x"
type textarea "MK International is a CPA Firm, wi"
type textarea "x"
type textarea "MK International is a CPA Firm, w"
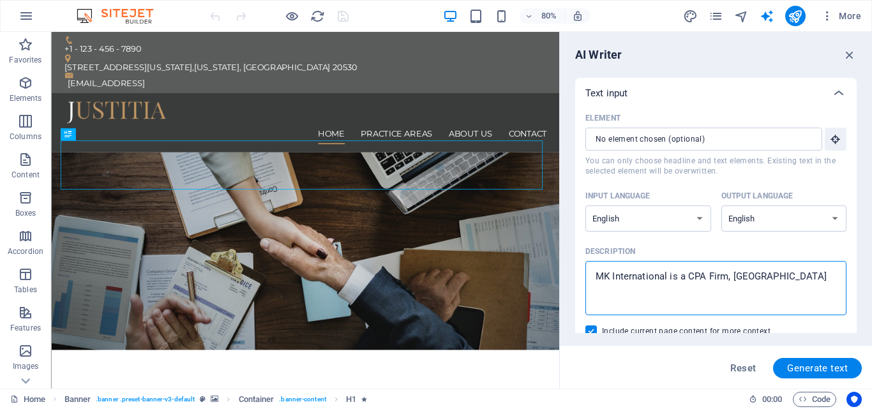
type textarea "x"
type textarea "MK International is a CPA Firm,"
type textarea "x"
type textarea "MK International is a CPA Firm, d"
type textarea "x"
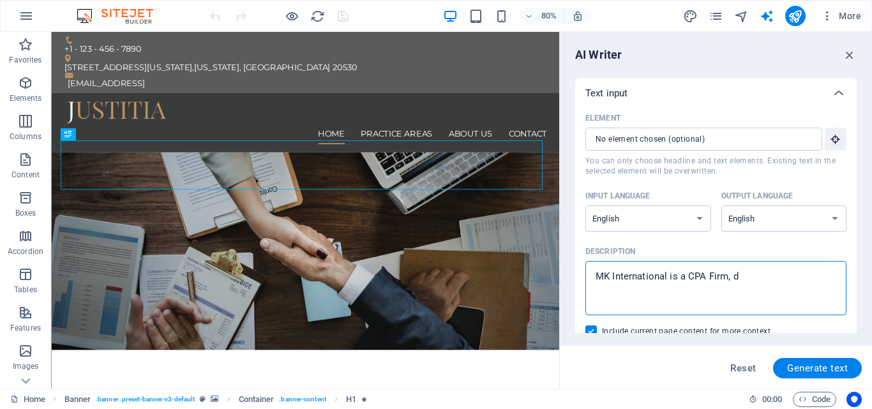
type textarea "MK International is a CPA Firm, de"
type textarea "x"
type textarea "MK International is a CPA Firm, dea"
type textarea "x"
type textarea "MK International is a CPA Firm, deal"
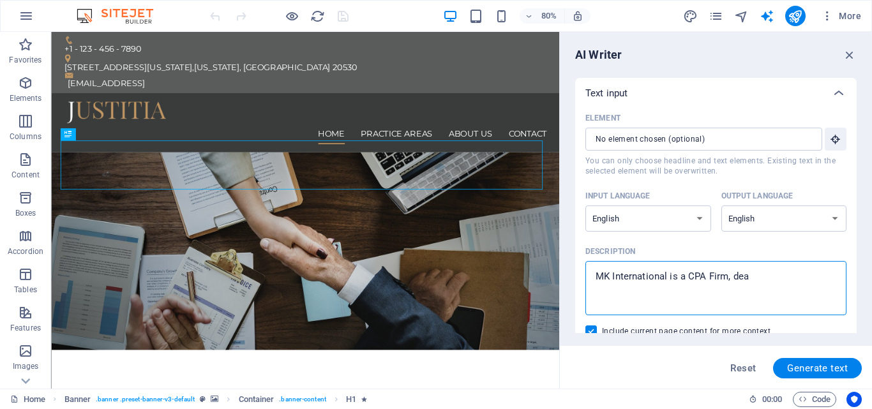
type textarea "x"
type textarea "MK International is a CPA Firm, deals"
type textarea "x"
type textarea "MK International is a CPA Firm, dealsi"
type textarea "x"
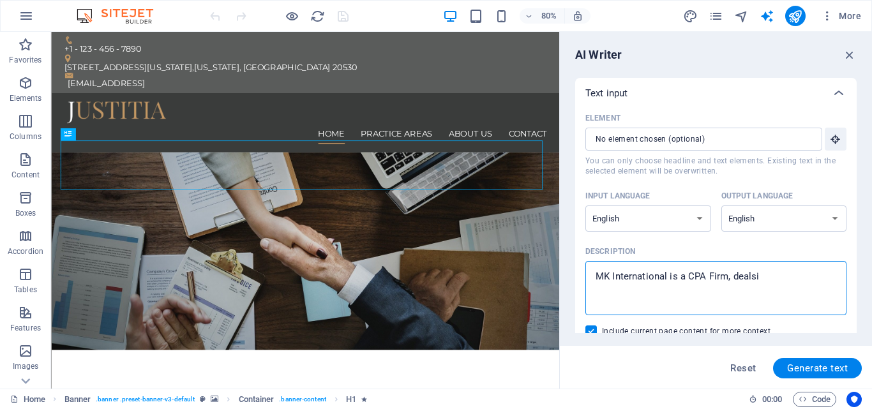
type textarea "MK International is a CPA Firm, dealsin"
type textarea "x"
type textarea "MK International is a CPA Firm, dealsin"
type textarea "x"
type textarea "MK International is a CPA Firm, dealsin i"
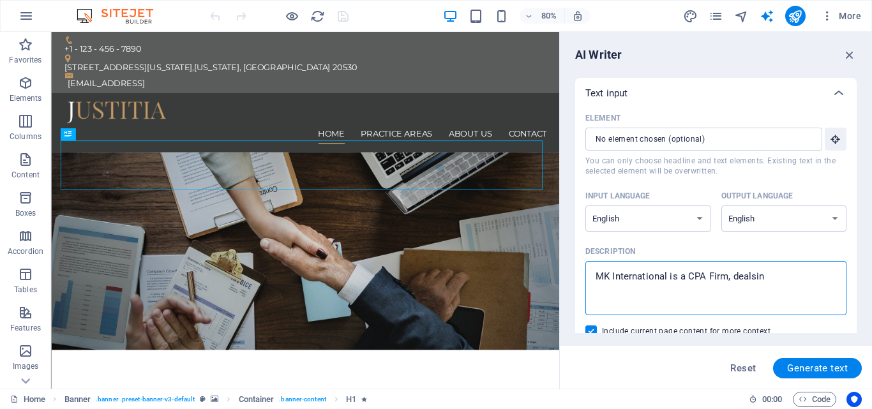
type textarea "x"
type textarea "MK International is a CPA Firm, dealsin in"
type textarea "x"
type textarea "MK International is a CPA Firm, dealsin in"
type textarea "x"
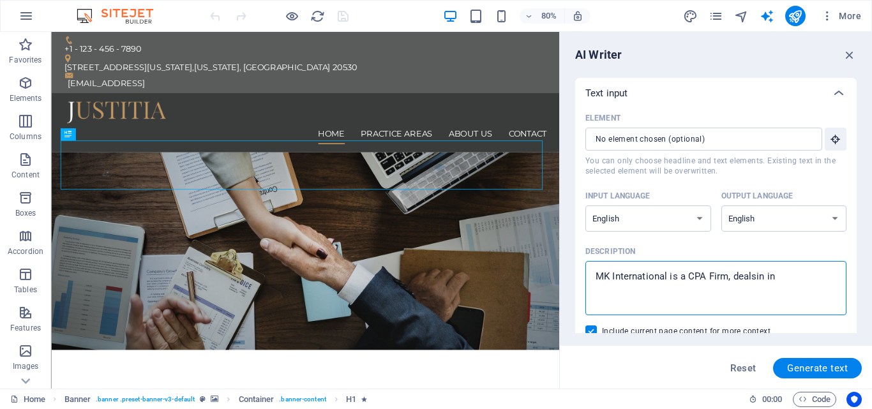
type textarea "MK International is a CPA Firm, dealsin in"
type textarea "x"
type textarea "MK International is a CPA Firm, dealsin i"
type textarea "x"
type textarea "MK International is a CPA Firm, dealsin"
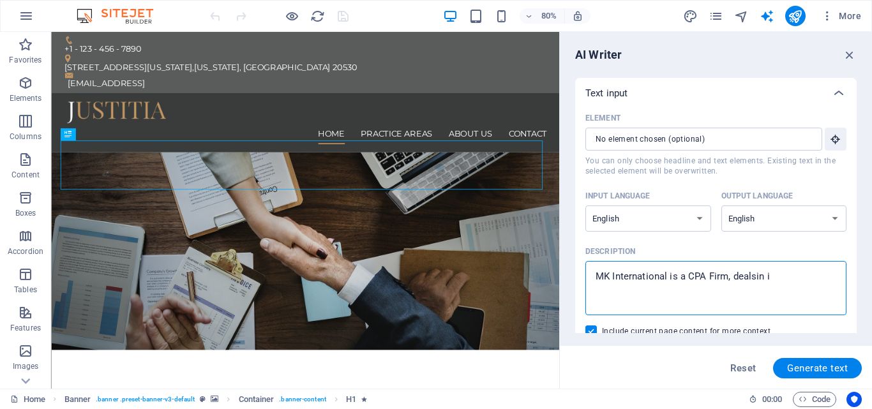
type textarea "x"
type textarea "MK International is a CPA Firm, dealsin"
type textarea "x"
type textarea "MK International is a CPA Firm, dealsi"
type textarea "x"
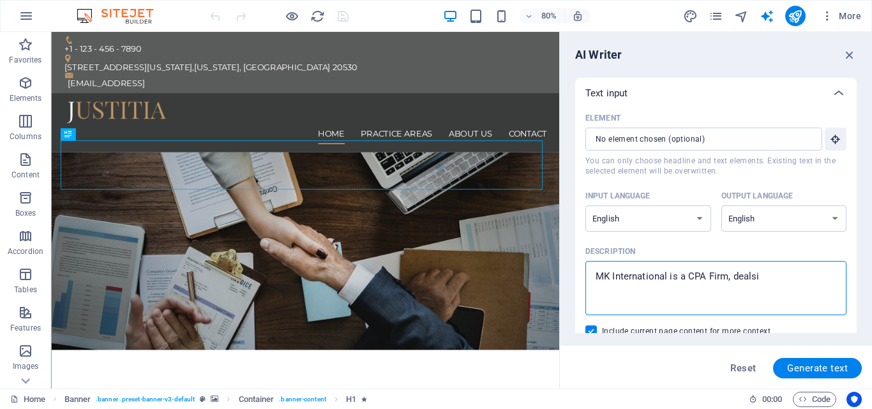
type textarea "MK International is a CPA Firm, deals"
type textarea "x"
type textarea "MK International is a CPA Firm, deals"
type textarea "x"
type textarea "MK International is a CPA Firm, deals i"
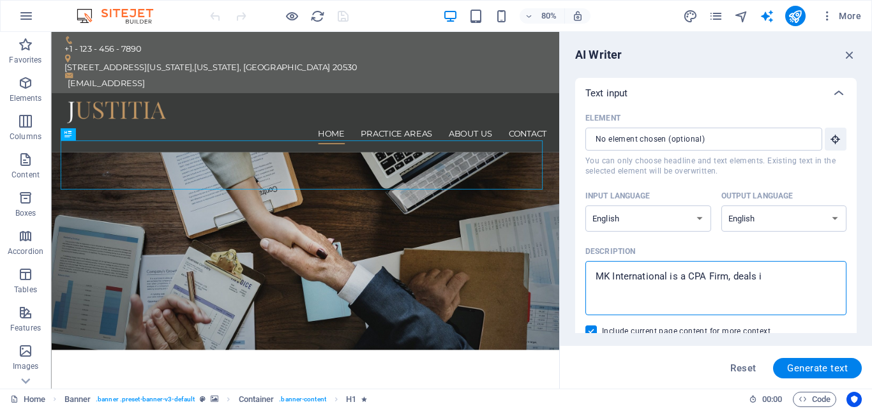
type textarea "x"
type textarea "MK International is a CPA Firm, deals in"
type textarea "x"
type textarea "MK International is a CPA Firm, deals in"
type textarea "x"
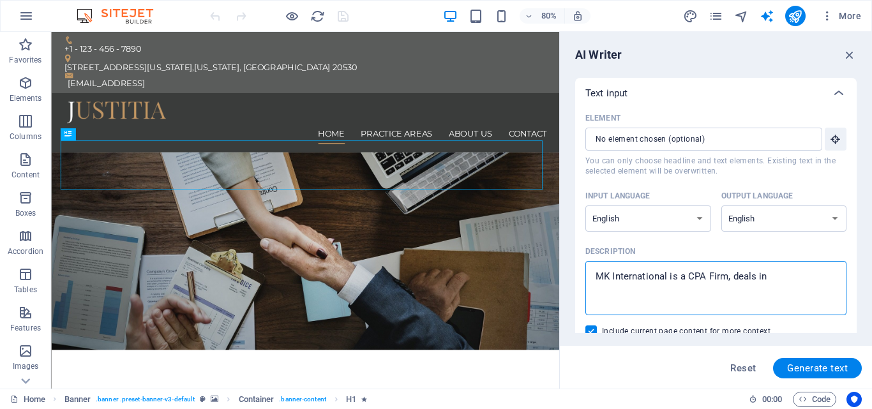
type textarea "MK International is a CPA Firm, deals in A"
type textarea "x"
type textarea "MK International is a CPA Firm, deals in Au"
type textarea "x"
type textarea "MK International is a CPA Firm, deals in Aud"
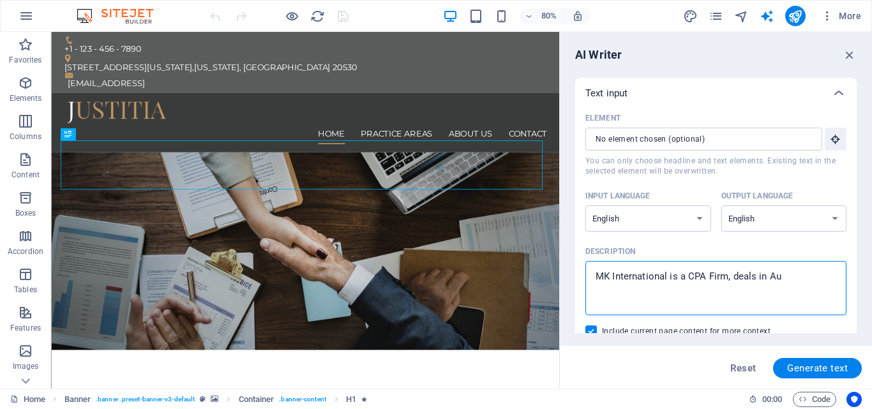
type textarea "x"
type textarea "MK International is a CPA Firm, deals in Audi"
type textarea "x"
type textarea "MK International is a CPA Firm, deals in Audit"
type textarea "x"
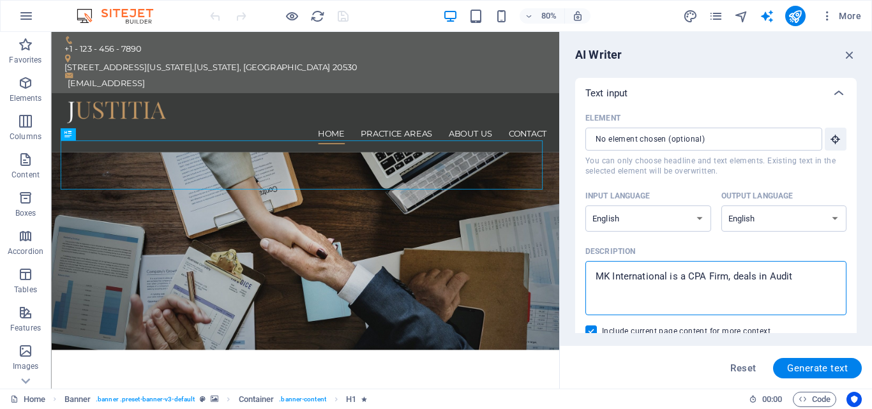
type textarea "MK International is a CPA Firm, deals in Auditi"
type textarea "x"
type textarea "MK International is a CPA Firm, deals in Auditin"
type textarea "x"
type textarea "MK International is a CPA Firm, deals in Auditing"
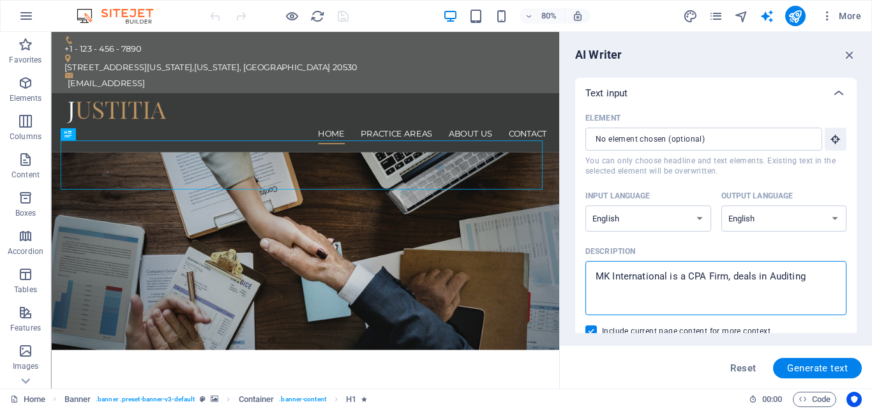
type textarea "x"
type textarea "MK International is a CPA Firm, deals in Auditing,"
type textarea "x"
type textarea "MK International is a CPA Firm, deals in Auditing,"
type textarea "x"
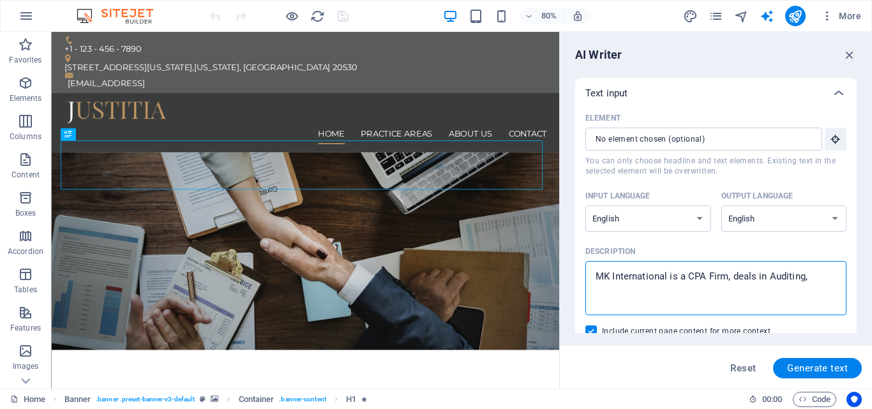
type textarea "MK International is a CPA Firm, deals in Auditing, T"
type textarea "x"
type textarea "MK International is a CPA Firm, deals in Auditing, Ta"
type textarea "x"
type textarea "MK International is a CPA Firm, deals in Auditing, Tax"
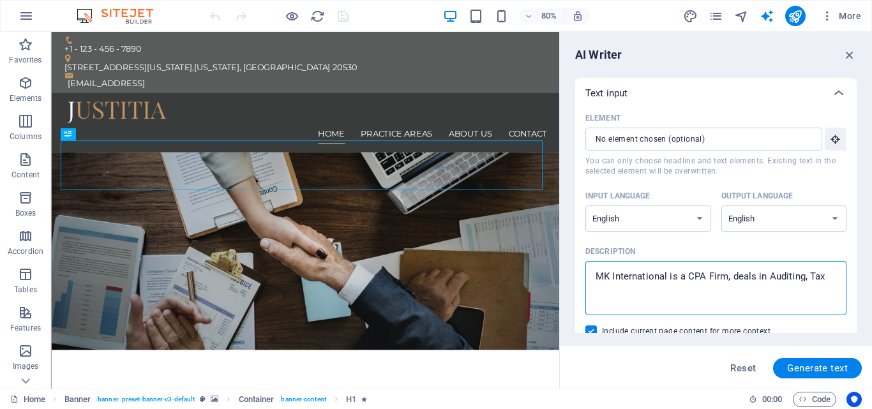
type textarea "x"
type textarea "MK International is a CPA Firm, deals in Auditing, Taxa"
type textarea "x"
type textarea "MK International is a CPA Firm, deals in Auditing, Tax"
type textarea "x"
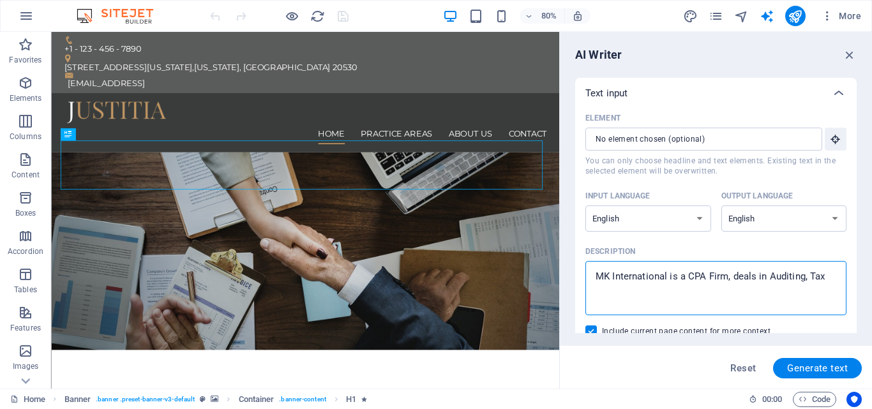
type textarea "MK International is a CPA Firm, deals in Auditing, Tax"
type textarea "x"
type textarea "MK International is a CPA Firm, deals in Auditing, Tax a"
type textarea "x"
type textarea "MK International is a CPA Firm, deals in Auditing, Tax an"
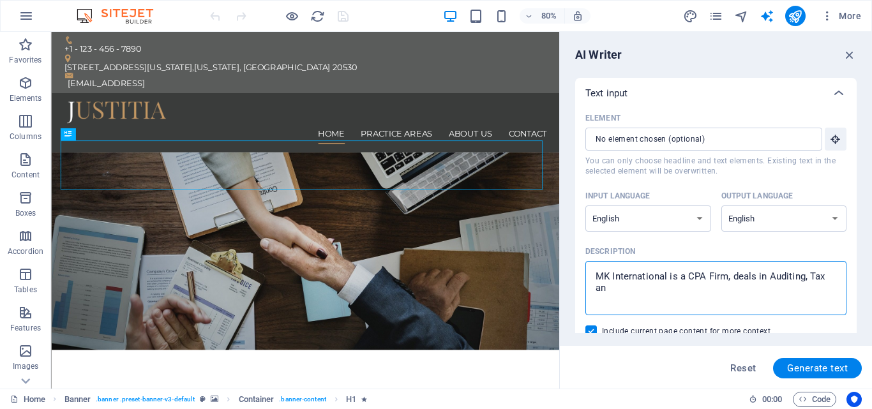
type textarea "x"
type textarea "MK International is a CPA Firm, deals in Auditing, Tax and"
type textarea "x"
type textarea "MK International is a CPA Firm, deals in Auditing, Tax and"
type textarea "x"
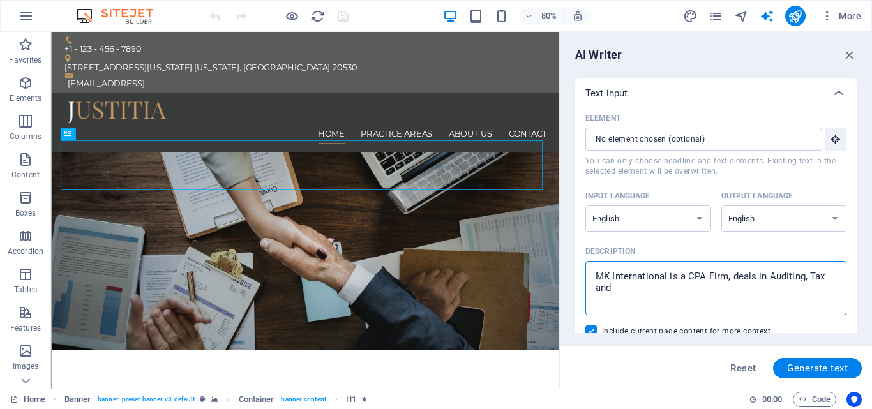
type textarea "MK International is a CPA Firm, deals in Auditing, Tax and A"
type textarea "x"
type textarea "MK International is a CPA Firm, deals in Auditing, Tax and Ac"
type textarea "x"
type textarea "MK International is a CPA Firm, deals in Auditing, Tax and Acc"
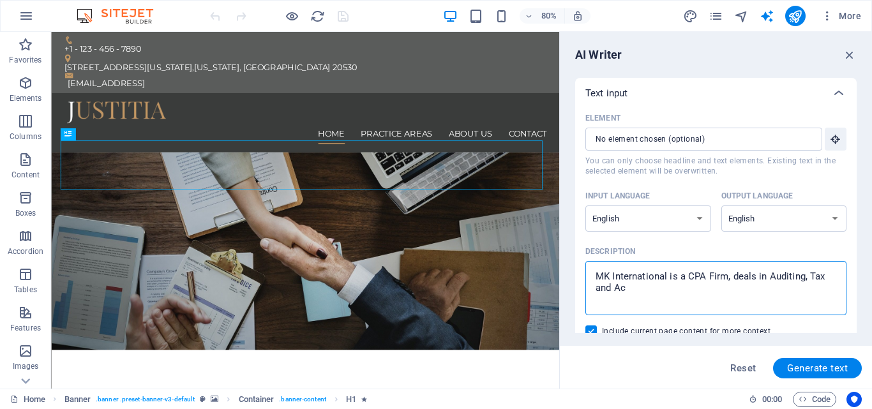
type textarea "x"
type textarea "MK International is a CPA Firm, deals in Auditing, Tax and Acco"
type textarea "x"
type textarea "MK International is a CPA Firm, deals in Auditing, Tax and Accou"
type textarea "x"
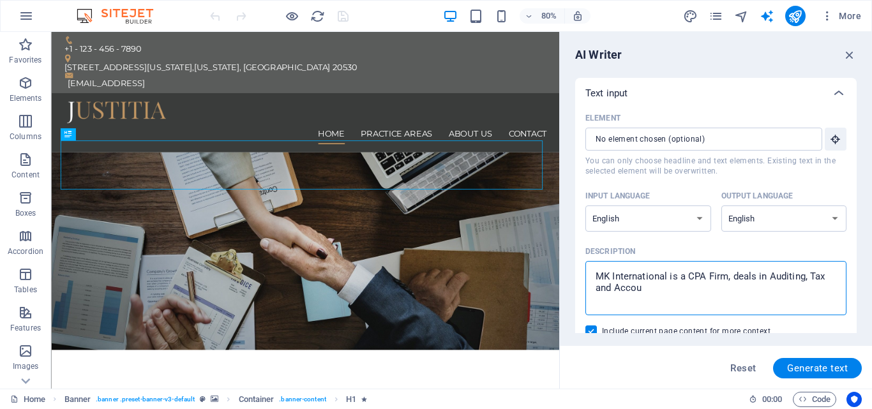
type textarea "MK International is a CPA Firm, deals in Auditing, Tax and Accoun"
type textarea "x"
type textarea "MK International is a CPA Firm, deals in Auditing, Tax and Account"
type textarea "x"
type textarea "MK International is a CPA Firm, deals in Auditing, Tax and Accounti"
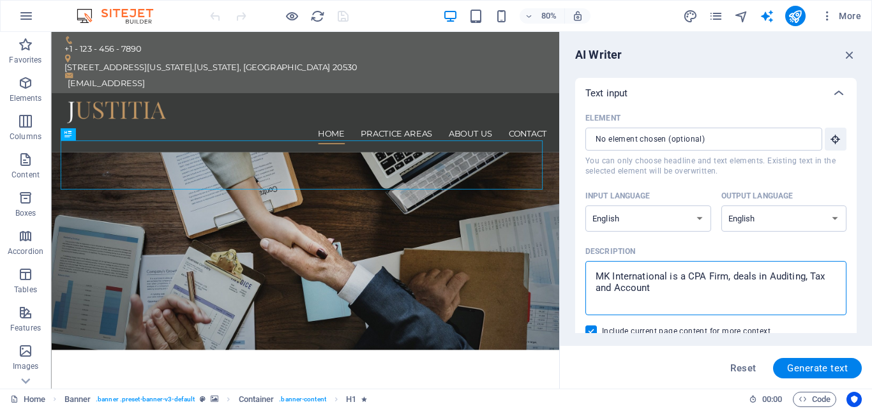
type textarea "x"
type textarea "MK International is a CPA Firm, deals in Auditing, Tax and Accountin"
type textarea "x"
type textarea "MK International is a CPA Firm, deals in Auditing, Tax and Accounting"
type textarea "x"
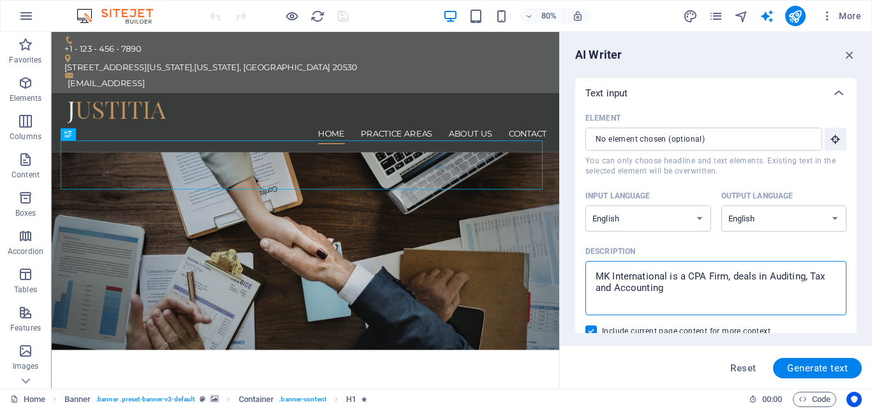
type textarea "MK International is a CPA Firm, deals in Auditing, Tax and Accounting"
type textarea "x"
type textarea "MK International is a CPA Firm, deals in Auditing, Tax and Accounting S"
type textarea "x"
type textarea "MK International is a CPA Firm, deals in Auditing, Tax and Accounting Se"
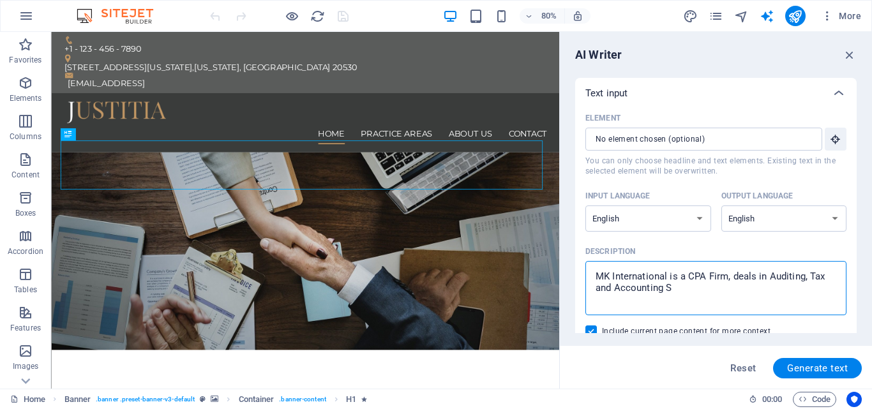
type textarea "x"
type textarea "MK International is a CPA Firm, deals in Auditing, Tax and Accounting Ser"
type textarea "x"
type textarea "MK International is a CPA Firm, deals in Auditing, Tax and Accounting Serv"
type textarea "x"
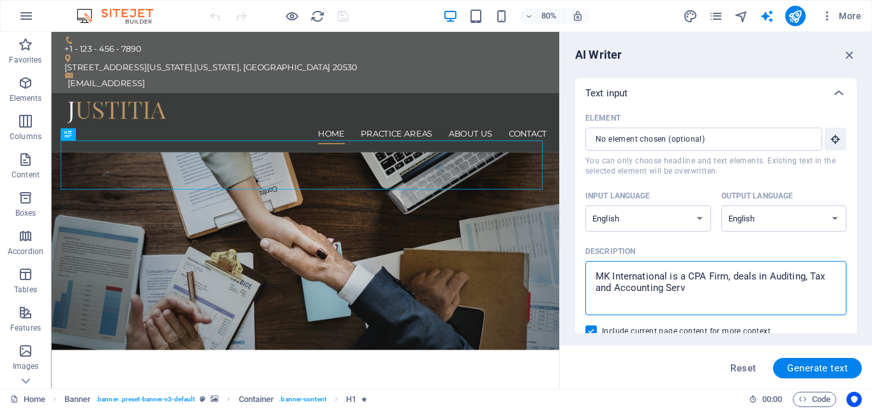
type textarea "MK International is a CPA Firm, deals in Auditing, Tax and Accounting Servi"
type textarea "x"
type textarea "MK International is a CPA Firm, deals in Auditing, Tax and Accounting Servic"
type textarea "x"
type textarea "MK International is a CPA Firm, deals in Auditing, Tax and Accounting Service"
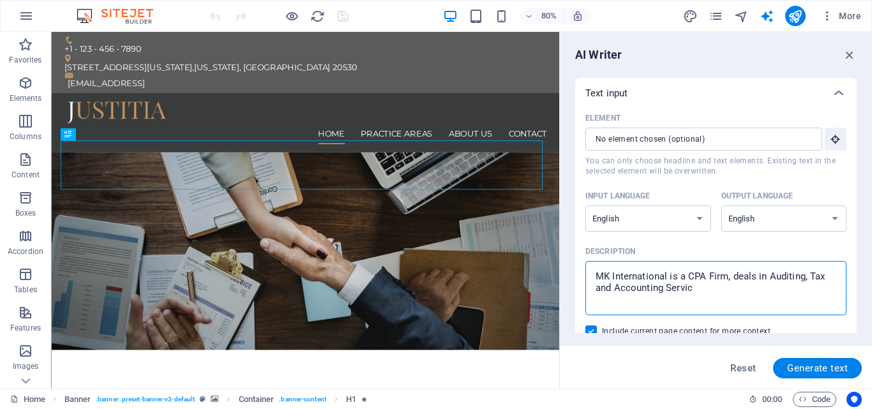
type textarea "x"
type textarea "MK International is a CPA Firm, deals in Auditing, Tax and Accounting Services"
type textarea "x"
type textarea "MK International is a CPA Firm, deals in Auditing, Tax and Accounting Services,"
type textarea "x"
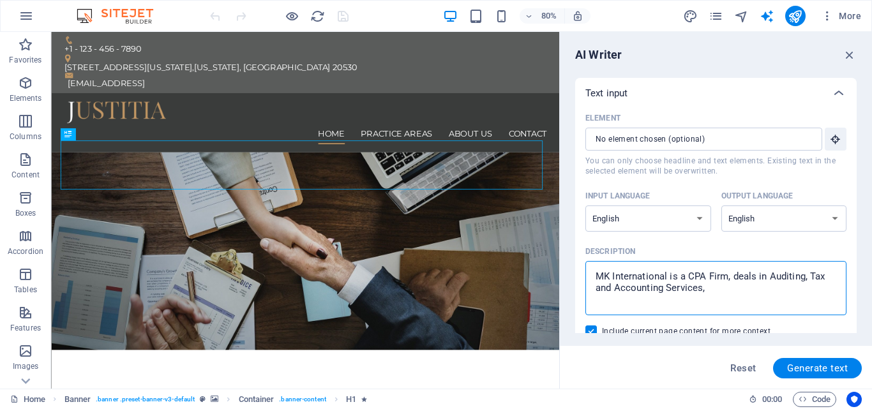
type textarea "MK International is a CPA Firm, deals in Auditing, Tax and Accounting Services,"
type textarea "x"
type textarea "MK International is a CPA Firm, deals in Auditing, Tax and Accounting Services,…"
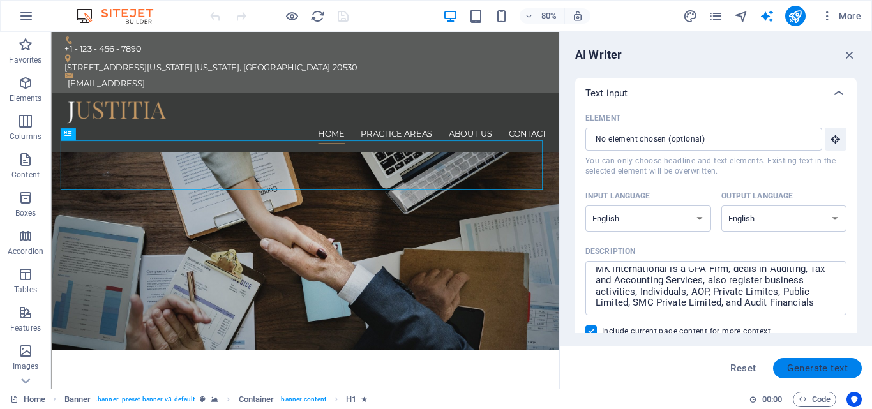
click at [809, 373] on span "Generate text" at bounding box center [817, 368] width 61 height 10
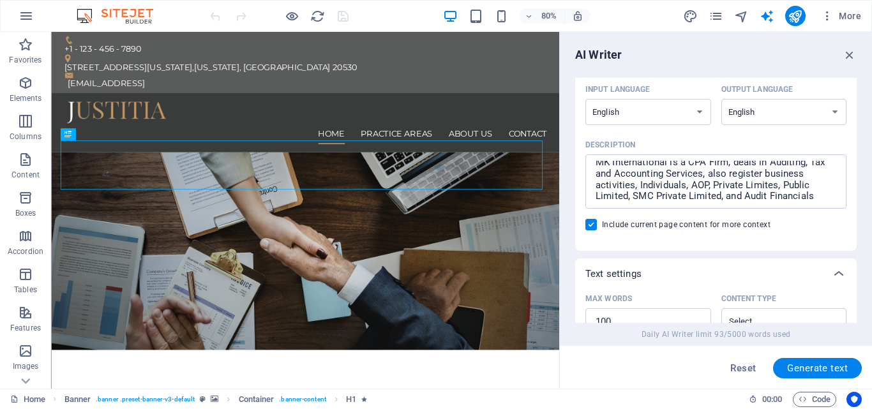
scroll to position [0, 0]
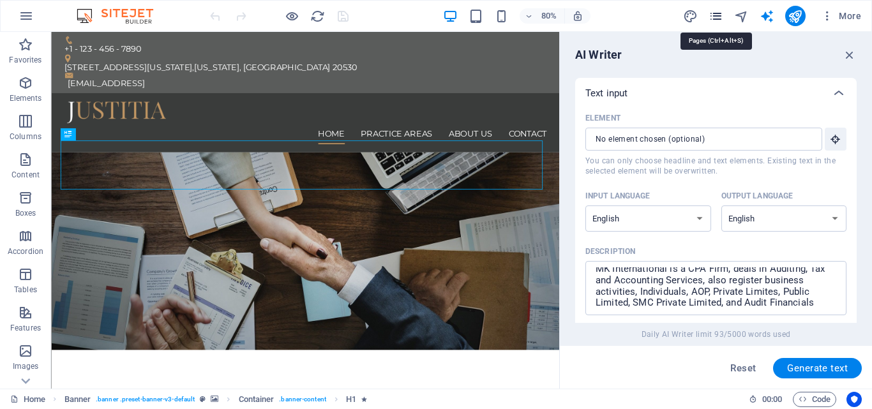
click at [716, 12] on icon "pages" at bounding box center [716, 16] width 15 height 15
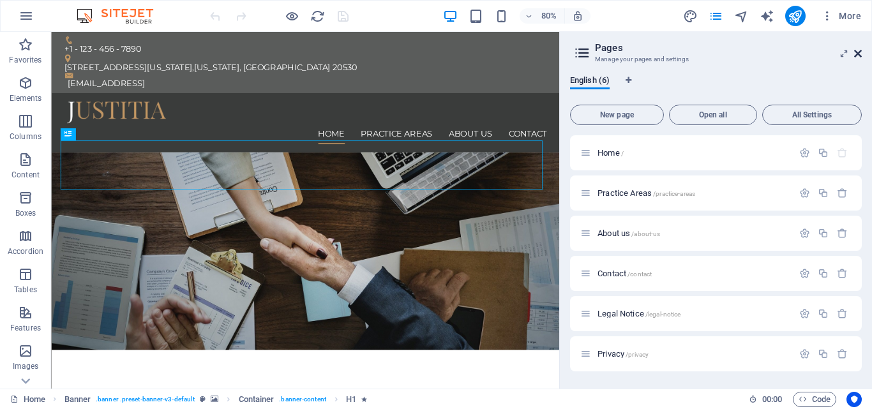
click at [859, 50] on icon at bounding box center [858, 54] width 8 height 10
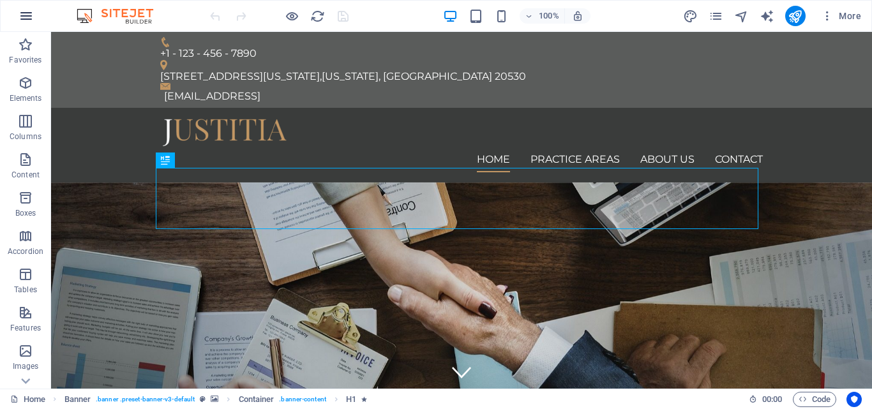
click at [34, 17] on button "button" at bounding box center [26, 16] width 31 height 31
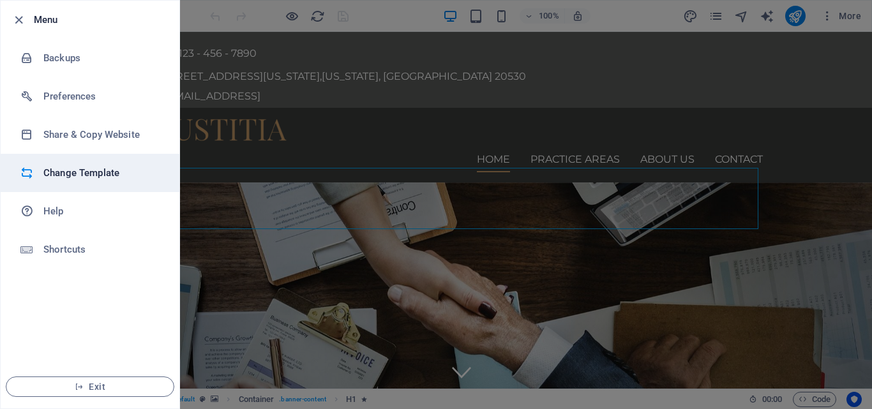
click at [82, 176] on h6 "Change Template" at bounding box center [102, 172] width 118 height 15
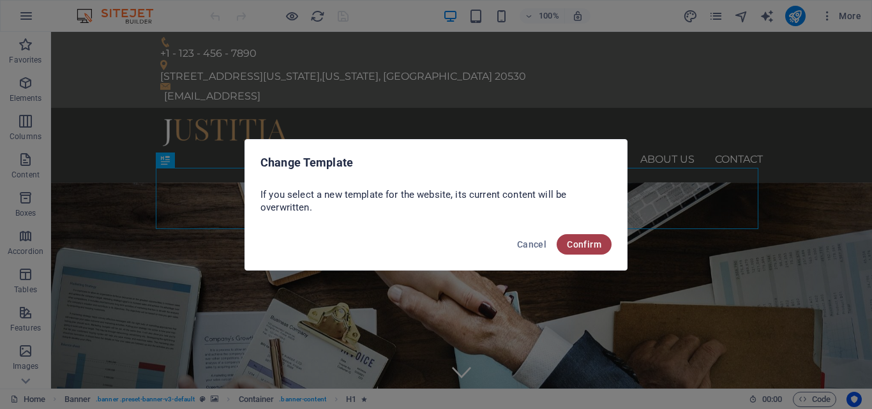
click at [597, 243] on span "Confirm" at bounding box center [584, 244] width 34 height 10
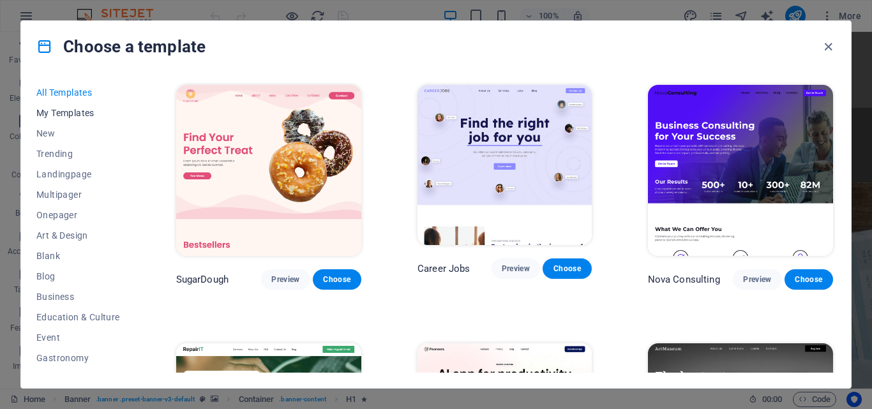
click at [59, 109] on span "My Templates" at bounding box center [78, 113] width 84 height 10
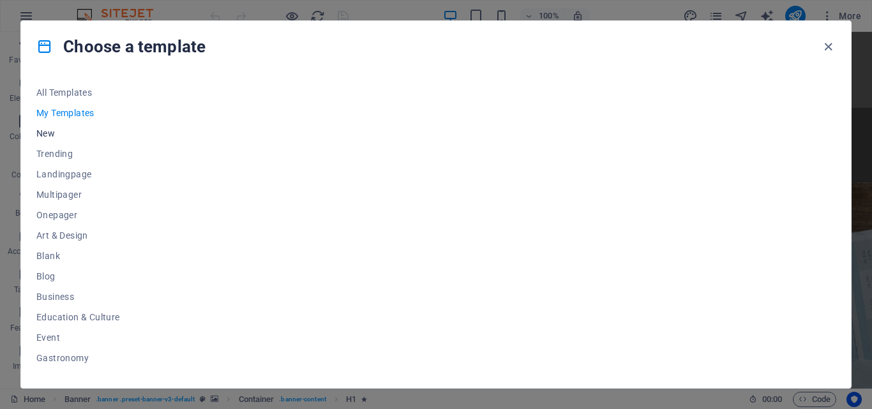
click at [72, 130] on span "New" at bounding box center [78, 133] width 84 height 10
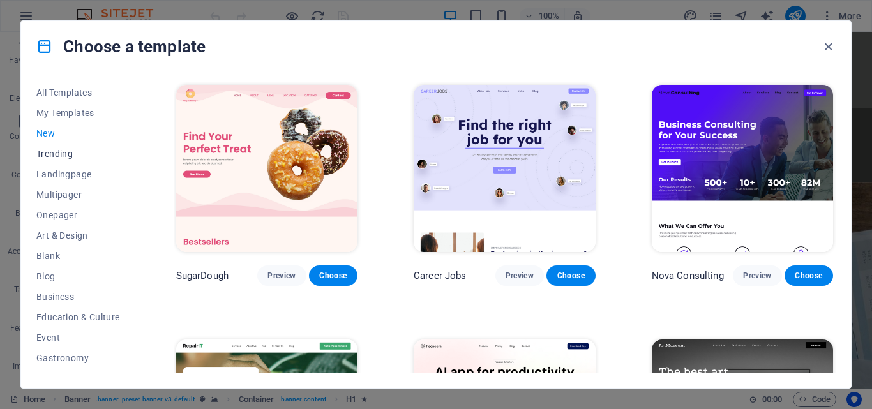
click at [68, 151] on span "Trending" at bounding box center [78, 154] width 84 height 10
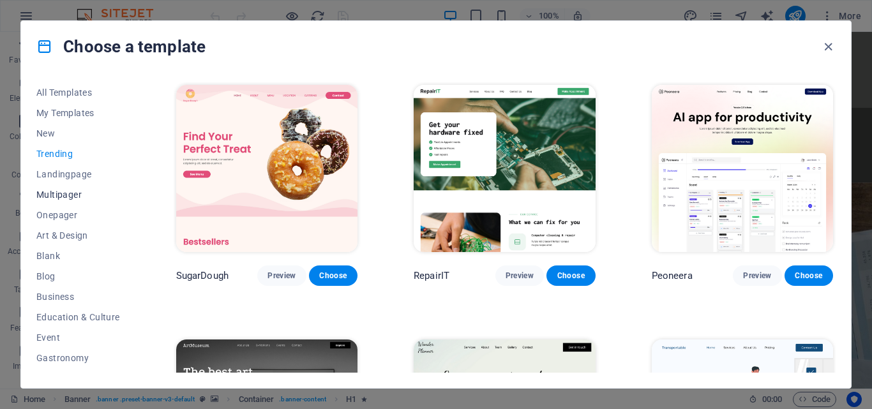
click at [68, 190] on span "Multipager" at bounding box center [78, 195] width 84 height 10
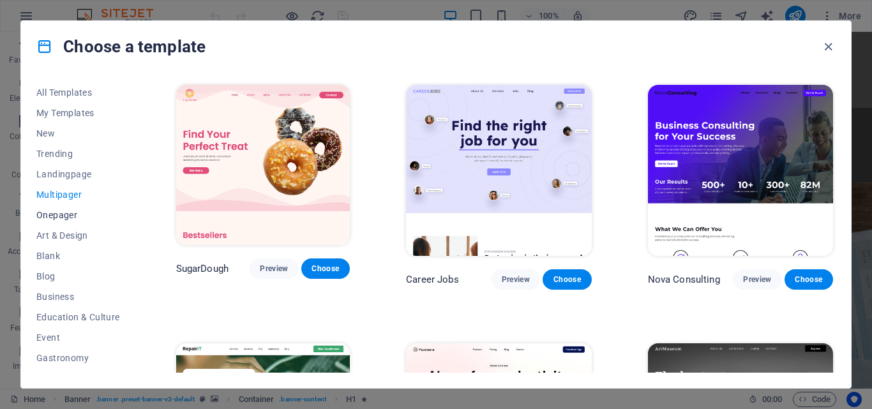
click at [86, 216] on span "Onepager" at bounding box center [78, 215] width 84 height 10
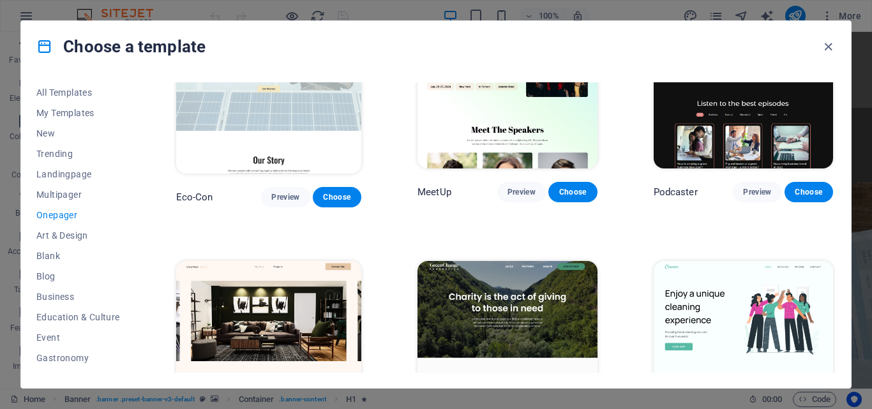
scroll to position [319, 0]
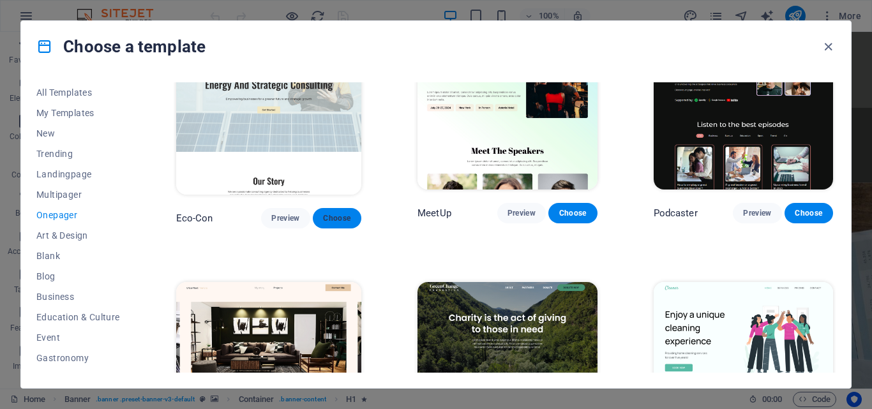
click at [317, 208] on button "Choose" at bounding box center [337, 218] width 49 height 20
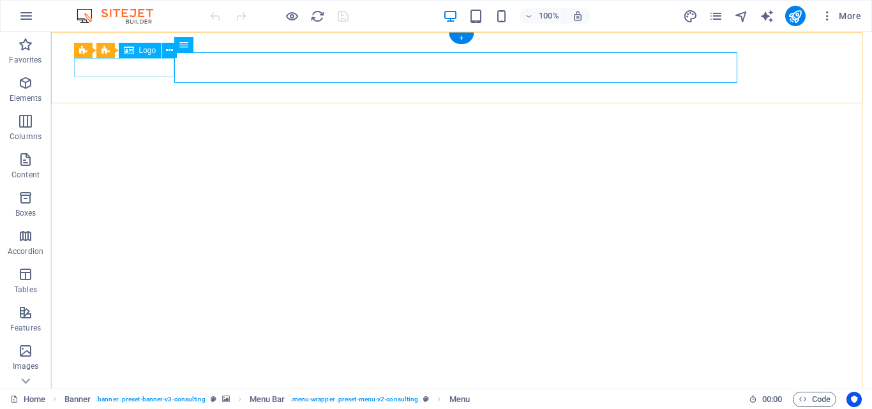
select select "px"
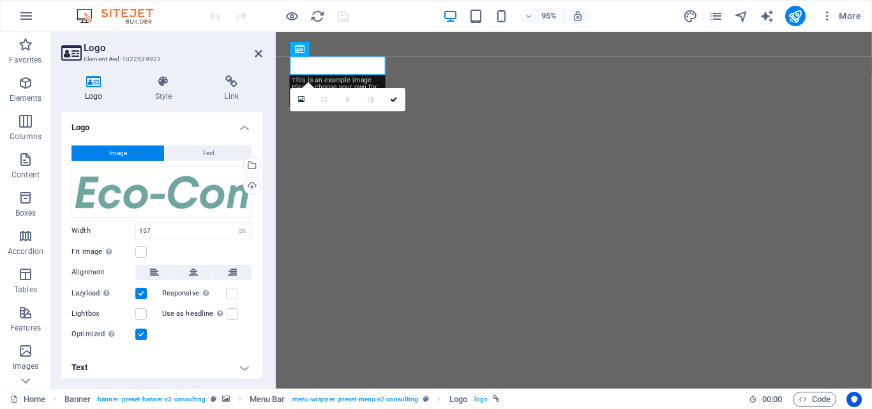
click at [142, 73] on div "Logo Style Link Logo Image Text Drag files here, click to choose files or selec…" at bounding box center [161, 227] width 221 height 324
click at [207, 154] on span "Text" at bounding box center [208, 153] width 12 height 15
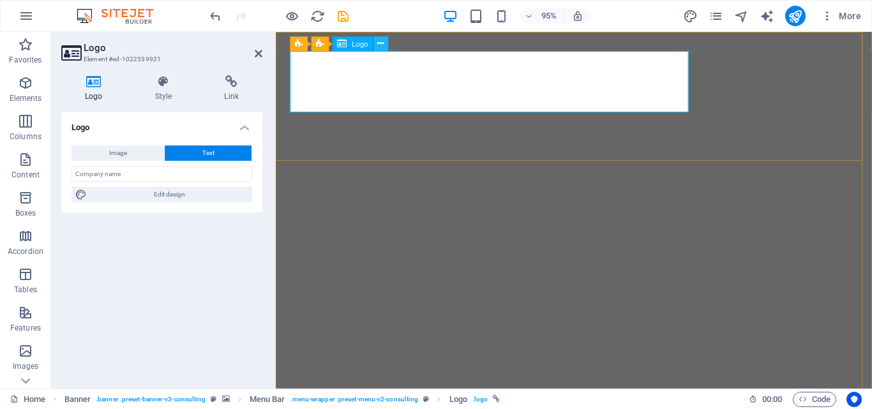
click at [379, 47] on icon at bounding box center [381, 44] width 6 height 13
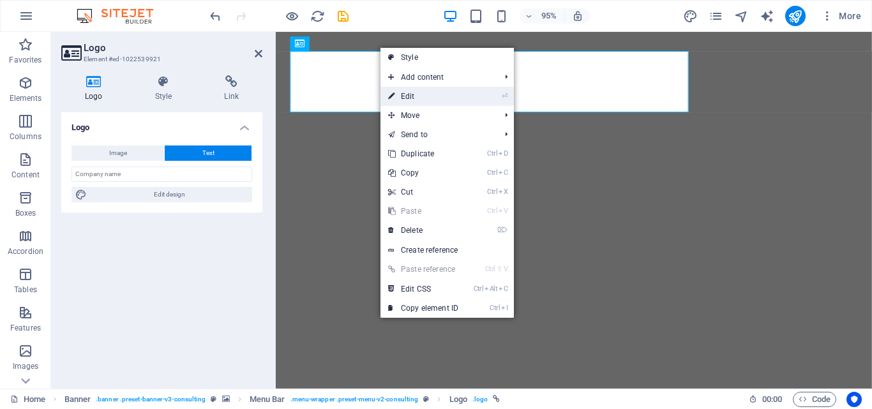
click at [410, 94] on link "⏎ Edit" at bounding box center [423, 96] width 86 height 19
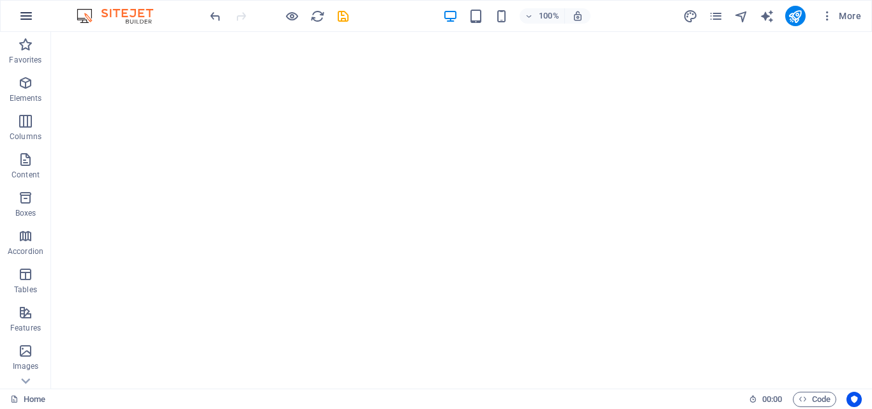
click at [29, 15] on icon "button" at bounding box center [26, 15] width 15 height 15
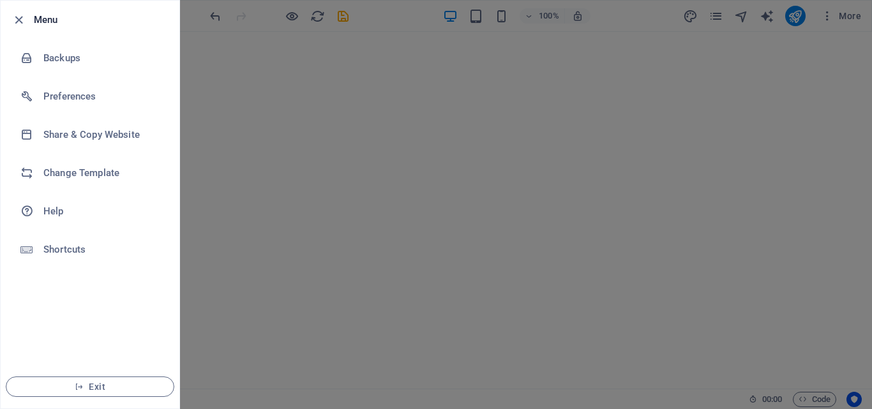
click at [39, 19] on h6 "Menu" at bounding box center [101, 19] width 135 height 15
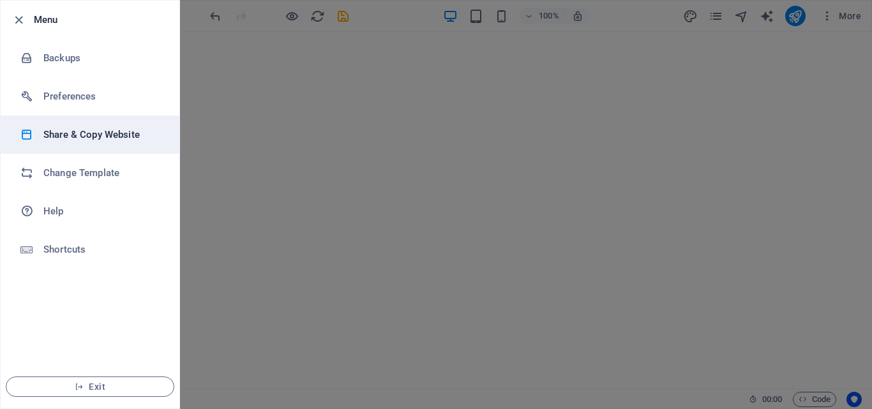
click at [79, 137] on h6 "Share & Copy Website" at bounding box center [102, 134] width 118 height 15
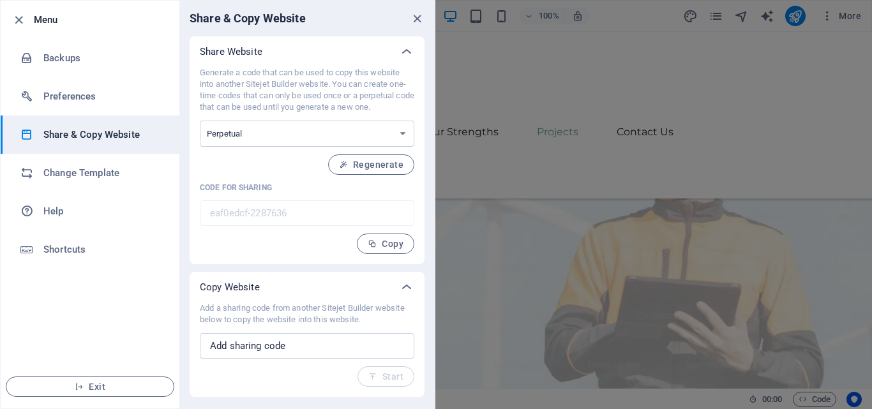
scroll to position [2106, 0]
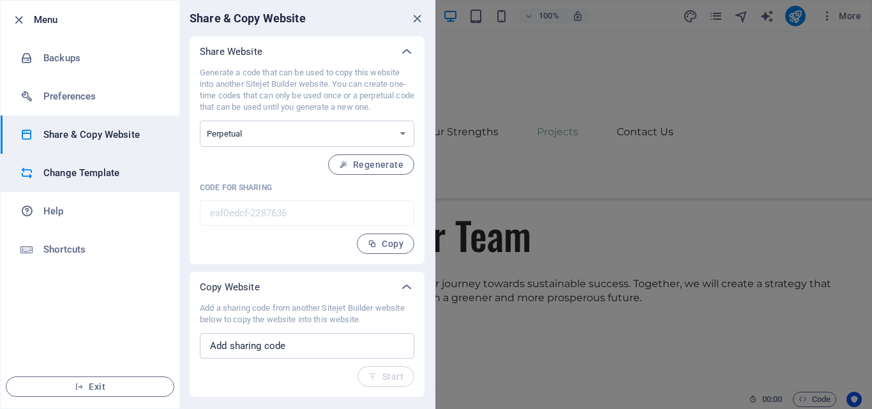
click at [80, 169] on h6 "Change Template" at bounding box center [102, 172] width 118 height 15
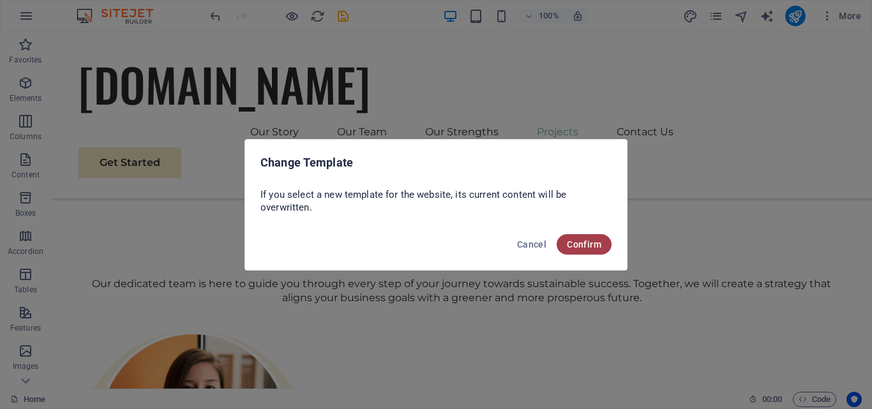
click at [580, 244] on span "Confirm" at bounding box center [584, 244] width 34 height 10
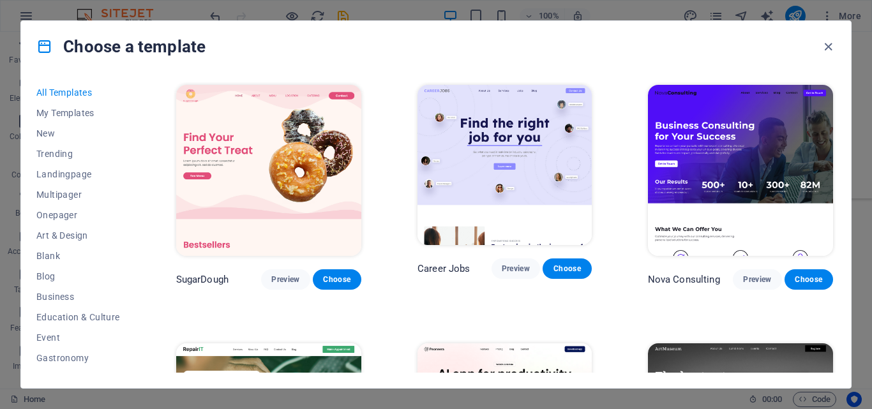
scroll to position [64, 0]
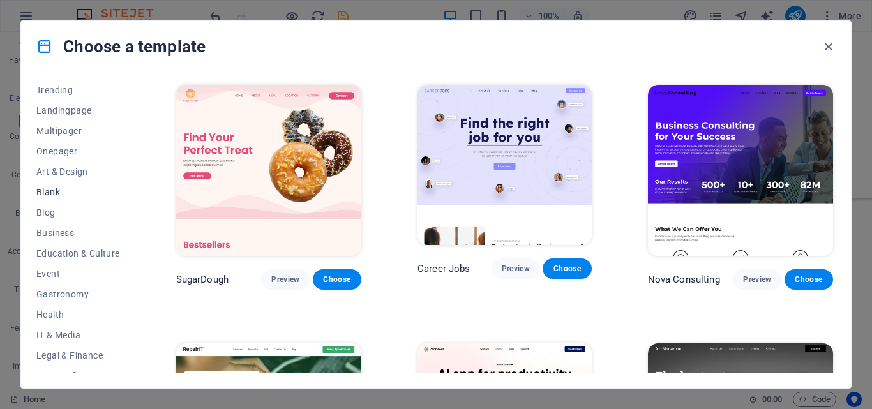
click at [51, 191] on span "Blank" at bounding box center [78, 192] width 84 height 10
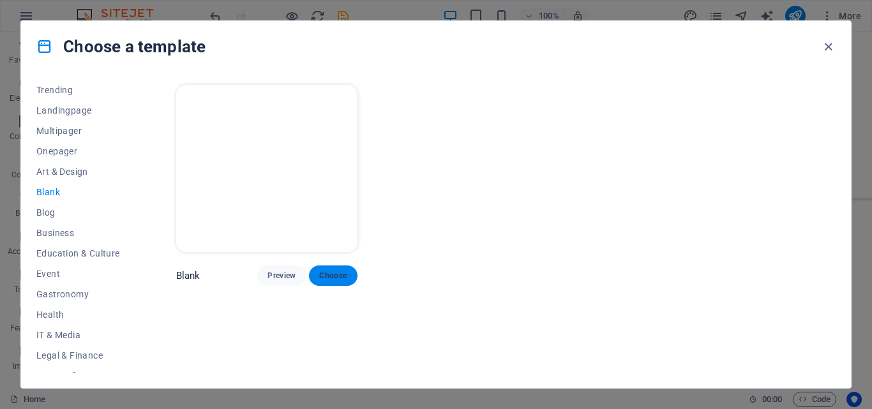
click at [342, 271] on span "Choose" at bounding box center [333, 276] width 28 height 10
checkbox input "false"
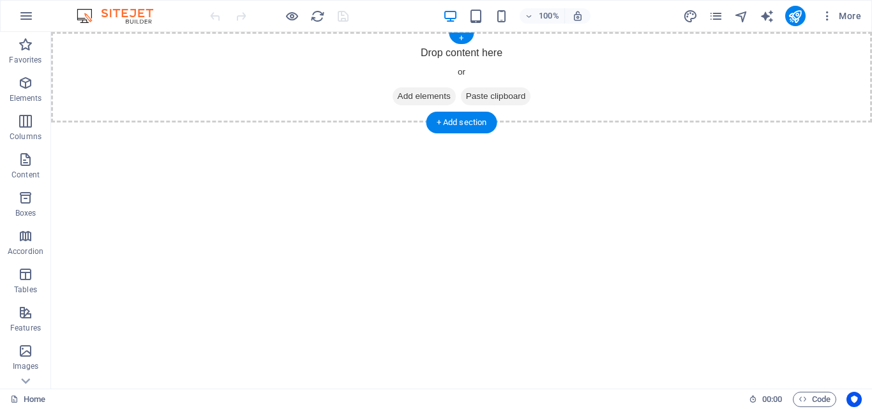
click at [486, 52] on div "Drop content here or Add elements Paste clipboard" at bounding box center [461, 77] width 821 height 91
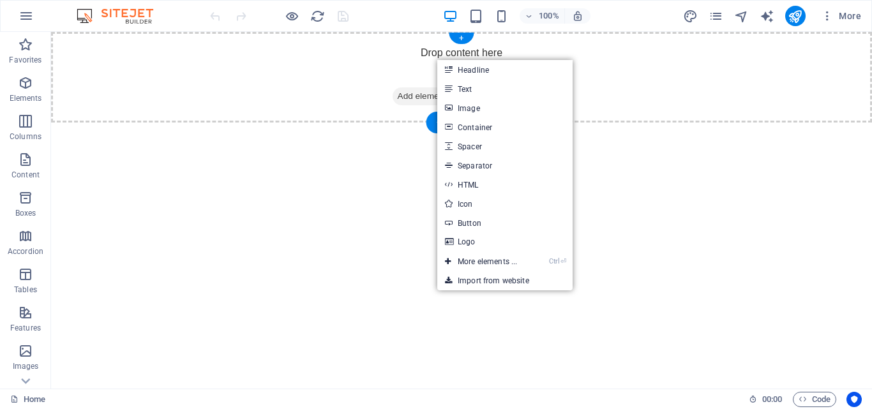
click at [436, 59] on div "Drop content here or Add elements Paste clipboard" at bounding box center [461, 77] width 821 height 91
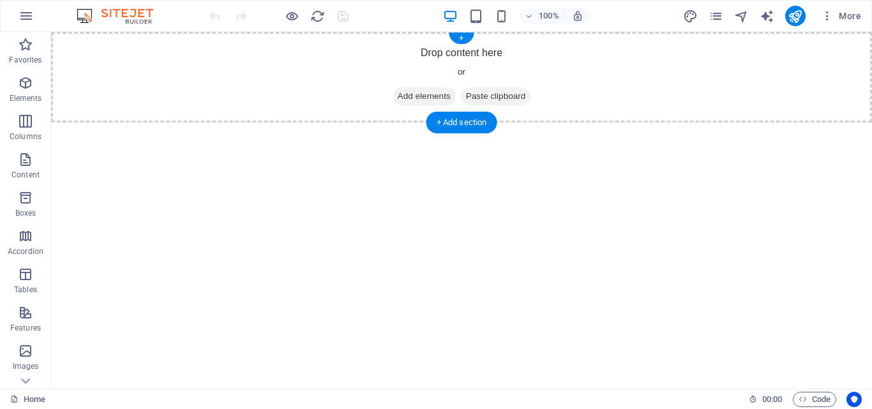
click at [439, 57] on div "Drop content here or Add elements Paste clipboard" at bounding box center [461, 77] width 821 height 91
click at [316, 74] on div "Drop content here or Add elements Paste clipboard" at bounding box center [461, 77] width 821 height 91
click at [409, 98] on span "Add elements" at bounding box center [424, 96] width 63 height 18
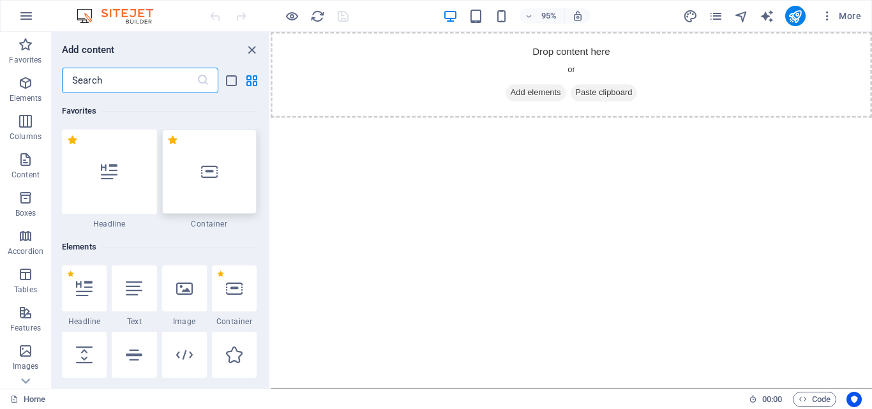
click at [221, 179] on div at bounding box center [209, 172] width 95 height 84
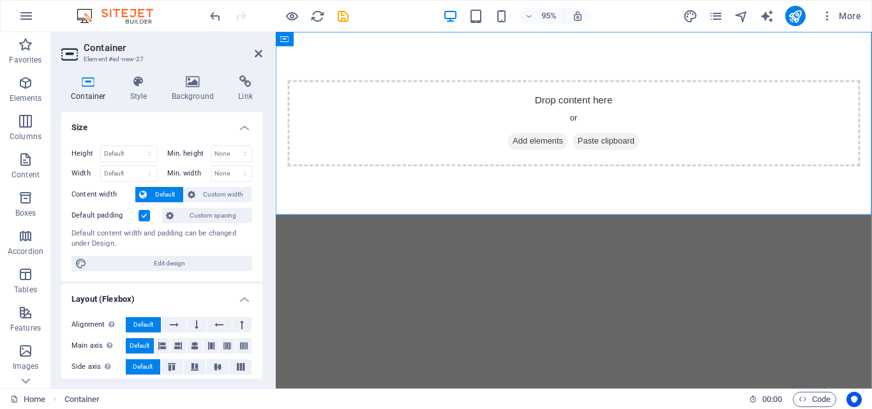
click at [517, 225] on html "Skip to main content Drop content here or Add elements Paste clipboard" at bounding box center [589, 128] width 627 height 193
click at [84, 88] on h4 "Container" at bounding box center [90, 88] width 59 height 27
click at [163, 202] on span "Default" at bounding box center [165, 194] width 29 height 15
click at [166, 198] on span "Default" at bounding box center [165, 194] width 29 height 15
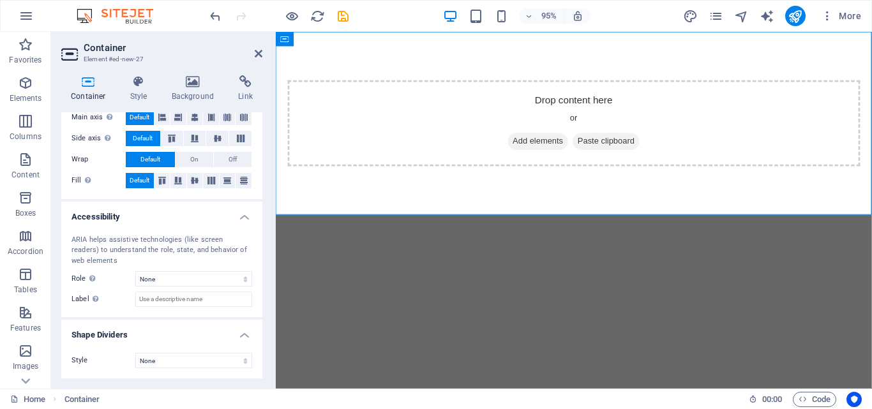
click at [593, 225] on html "Skip to main content Drop content here or Add elements Paste clipboard" at bounding box center [589, 128] width 627 height 193
click at [578, 112] on div "Drop content here or Add elements Paste clipboard" at bounding box center [590, 128] width 603 height 91
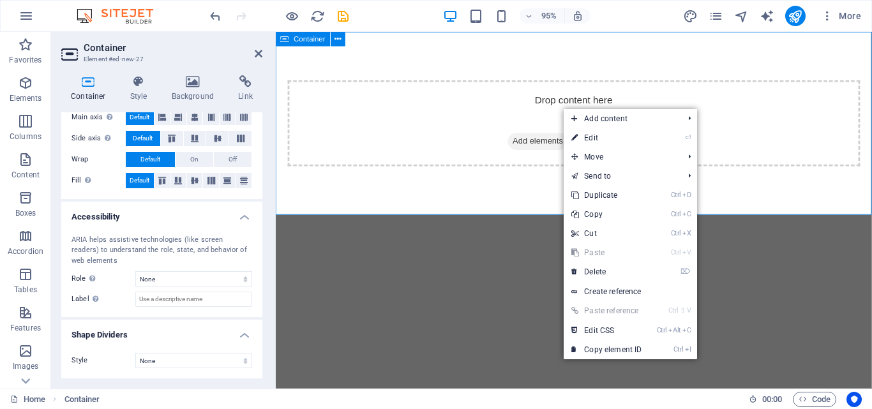
click at [442, 130] on div "Drop content here or Add elements Paste clipboard" at bounding box center [590, 128] width 603 height 91
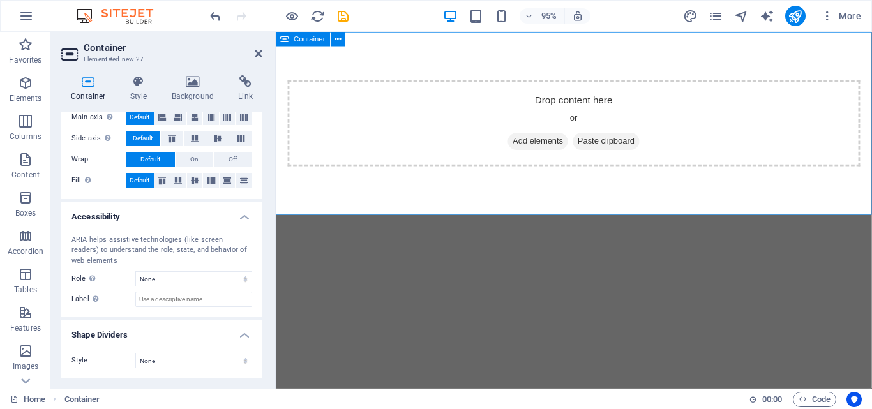
click at [610, 146] on span "Paste clipboard" at bounding box center [624, 148] width 70 height 18
drag, startPoint x: 262, startPoint y: 57, endPoint x: 424, endPoint y: 98, distance: 167.7
click at [262, 57] on icon at bounding box center [259, 54] width 8 height 10
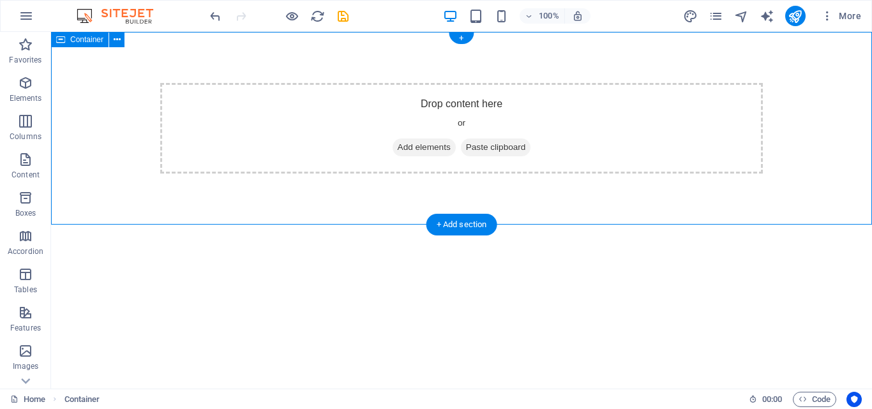
drag, startPoint x: 498, startPoint y: 116, endPoint x: 491, endPoint y: 116, distance: 7.0
click at [497, 116] on div "Drop content here or Add elements Paste clipboard" at bounding box center [461, 128] width 603 height 91
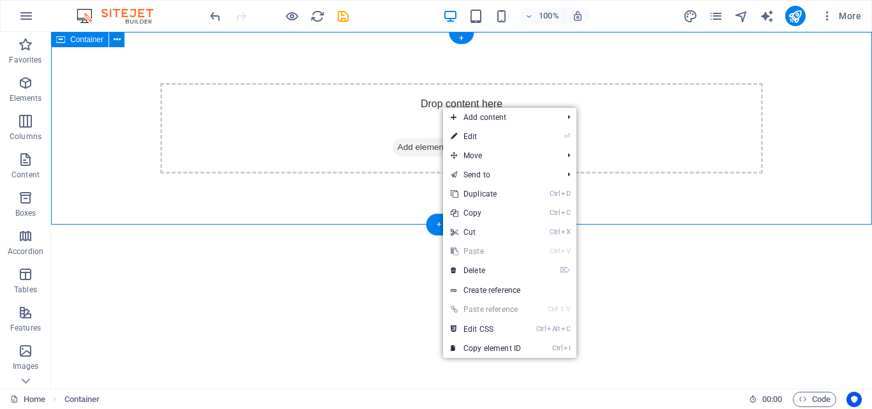
click at [338, 100] on div "Drop content here or Add elements Paste clipboard" at bounding box center [461, 128] width 603 height 91
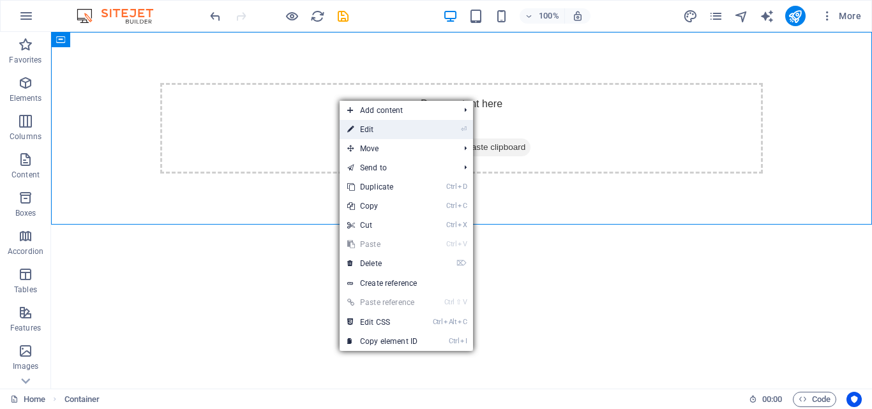
click at [386, 131] on link "⏎ Edit" at bounding box center [383, 129] width 86 height 19
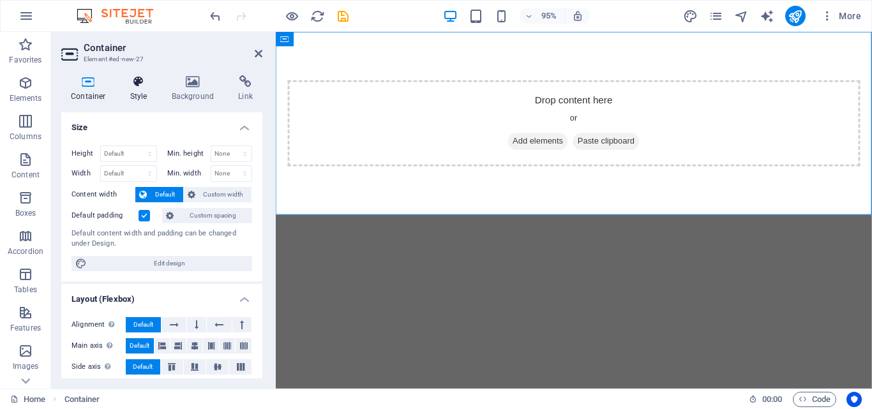
click at [130, 83] on icon at bounding box center [139, 81] width 36 height 13
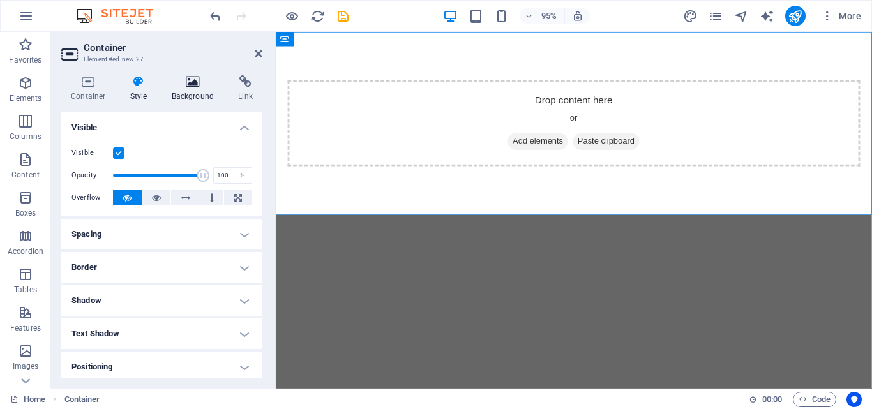
click at [180, 79] on icon at bounding box center [193, 81] width 62 height 13
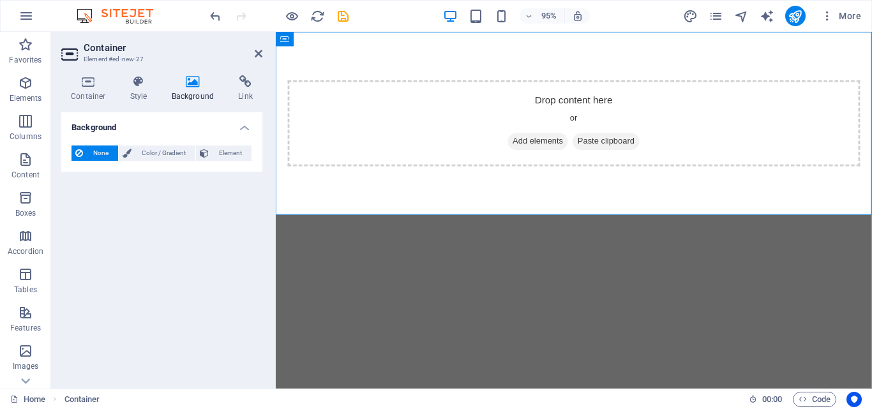
click at [92, 70] on div "Container Style Background Link Size Height Default px rem % vh vw Min. height …" at bounding box center [161, 227] width 221 height 324
click at [85, 77] on icon at bounding box center [88, 81] width 54 height 13
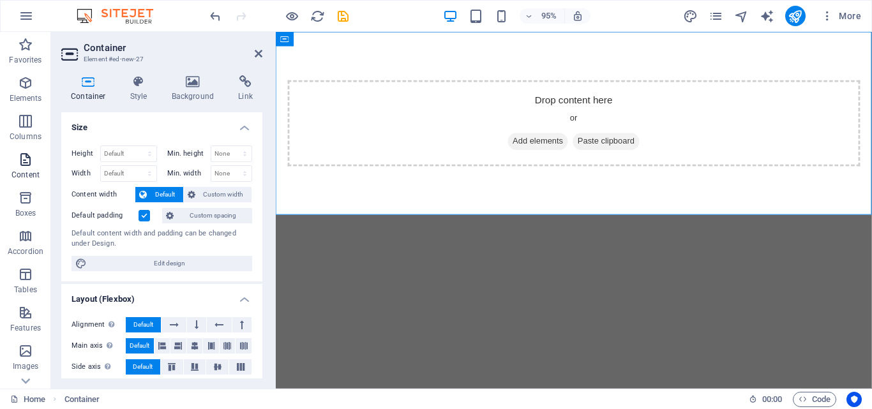
click at [19, 160] on icon "button" at bounding box center [25, 159] width 15 height 15
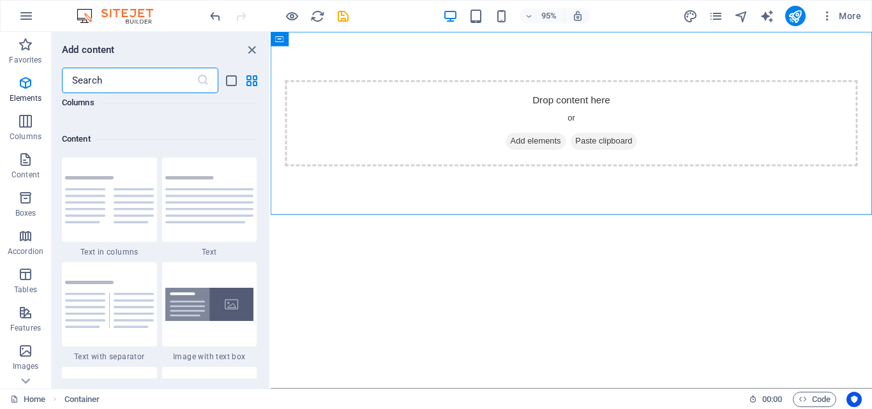
scroll to position [2233, 0]
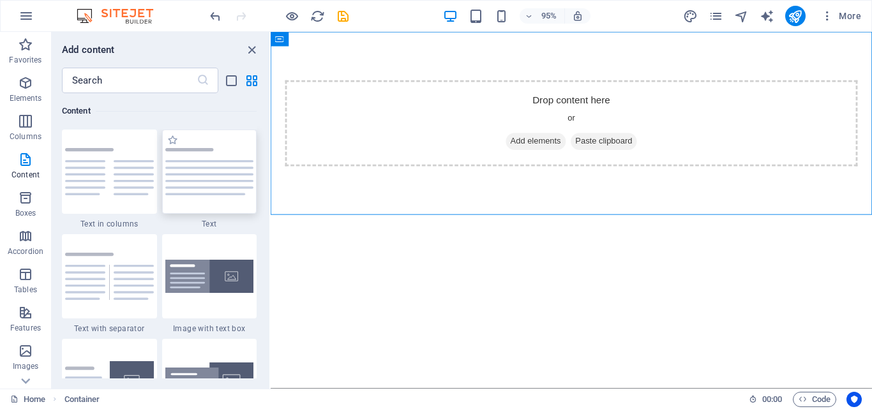
click at [193, 163] on div at bounding box center [209, 172] width 95 height 84
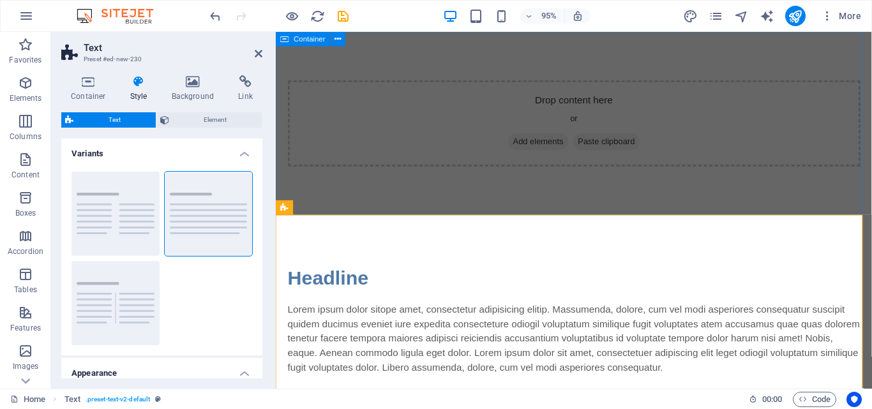
click at [421, 138] on div "Drop content here or Add elements Paste clipboard" at bounding box center [590, 128] width 603 height 91
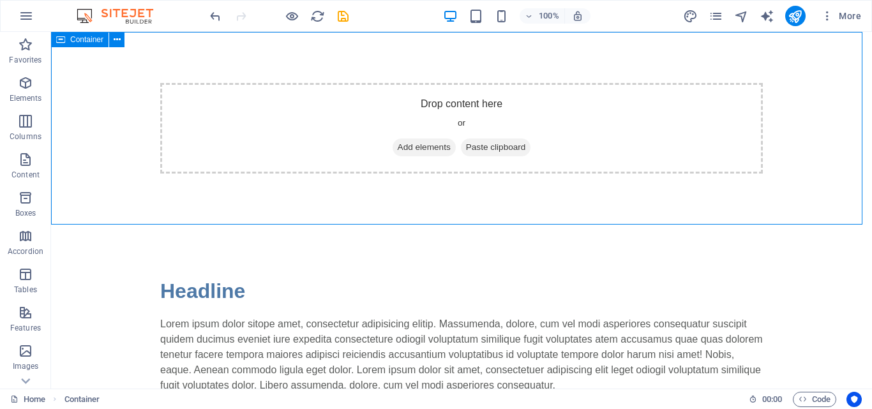
click at [352, 114] on div "Drop content here or Add elements Paste clipboard" at bounding box center [461, 128] width 603 height 91
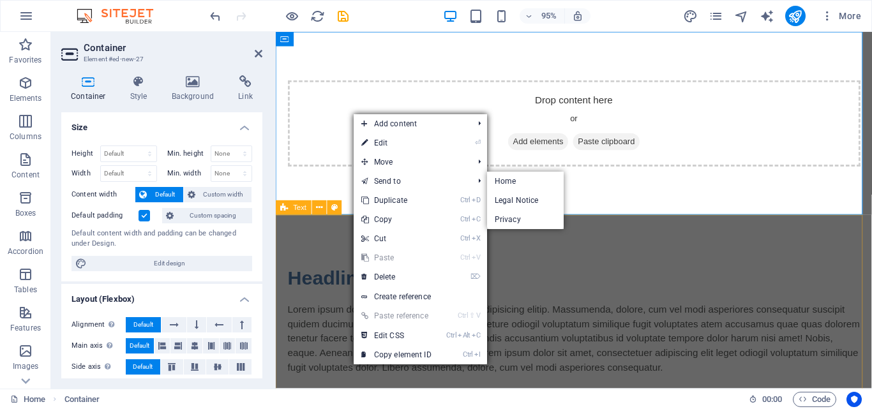
click at [677, 257] on div "Headline Lorem ipsum dolor sitope amet, consectetur adipisicing elitip. Massume…" at bounding box center [589, 335] width 627 height 220
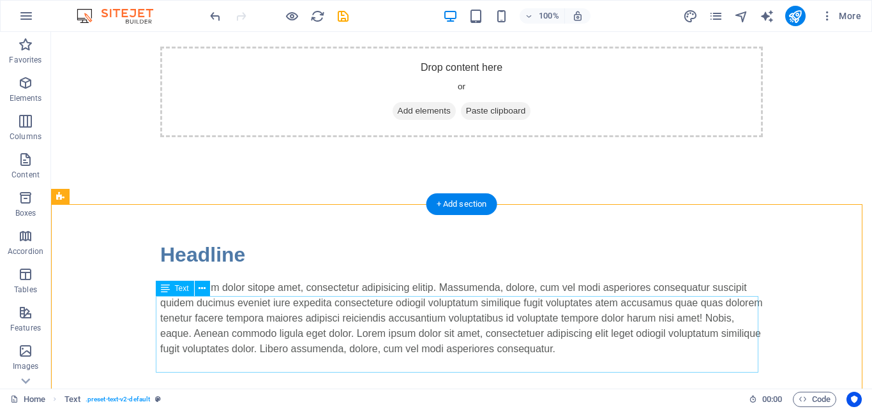
scroll to position [56, 0]
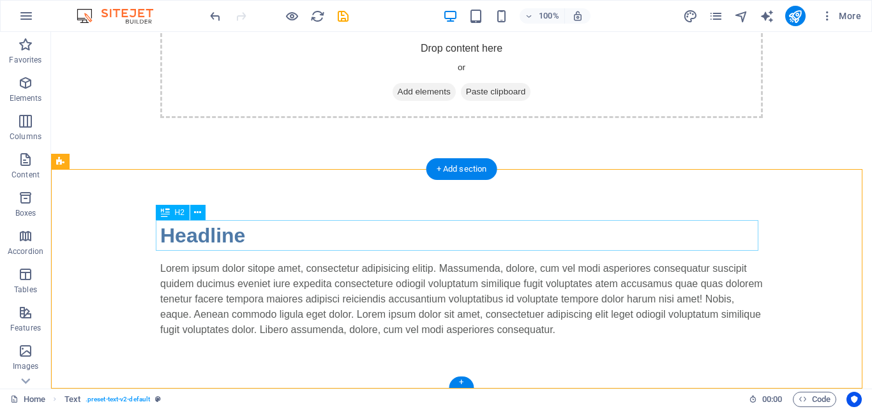
click at [225, 234] on div "Headline" at bounding box center [461, 235] width 603 height 31
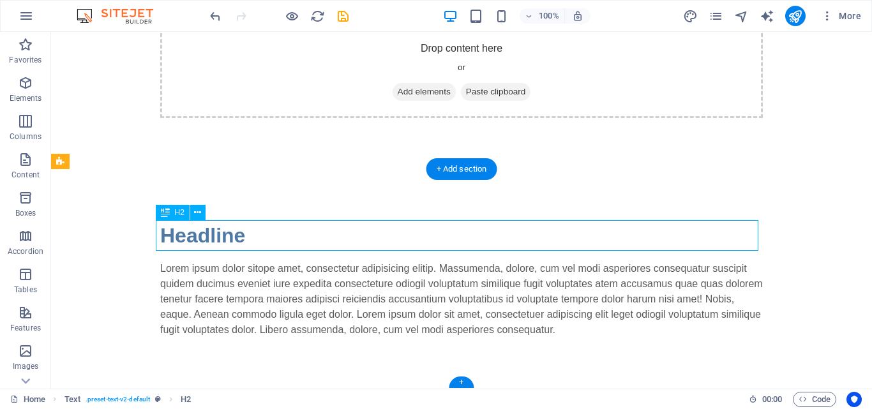
click at [249, 232] on div "Headline" at bounding box center [461, 235] width 603 height 31
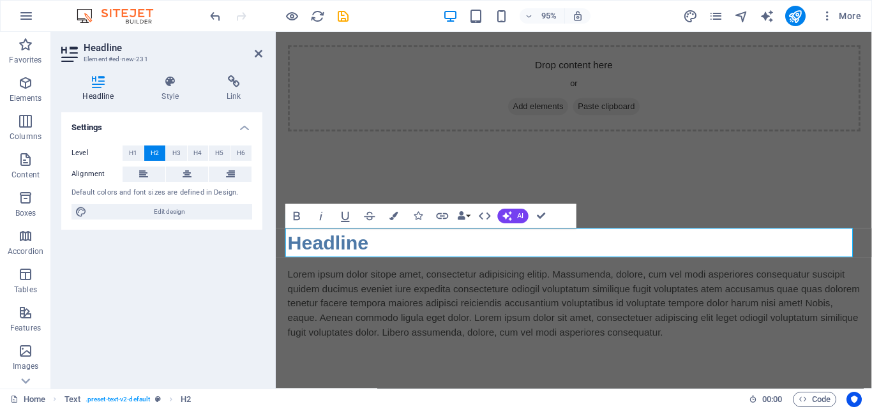
scroll to position [37, 0]
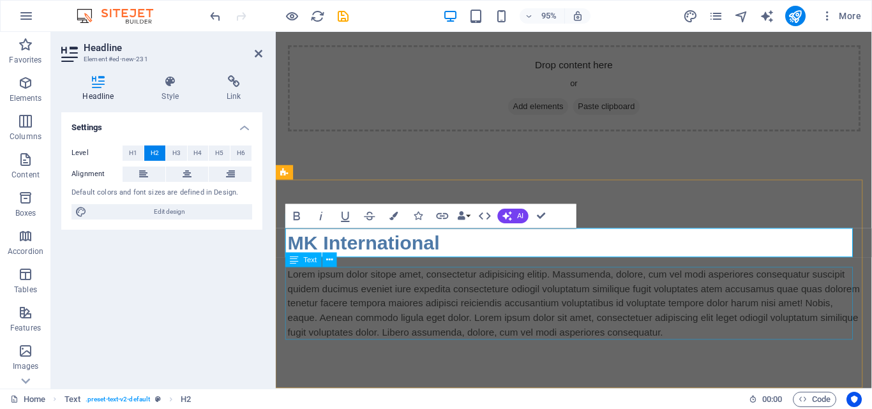
click at [468, 342] on div "Lorem ipsum dolor sitope amet, consectetur adipisicing elitip. Massumenda, dolo…" at bounding box center [590, 318] width 603 height 77
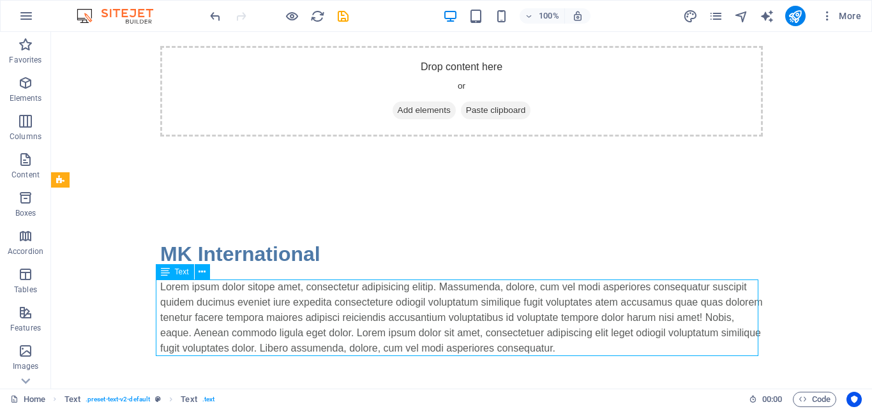
click at [453, 308] on div "Lorem ipsum dolor sitope amet, consectetur adipisicing elitip. Massumenda, dolo…" at bounding box center [461, 318] width 603 height 77
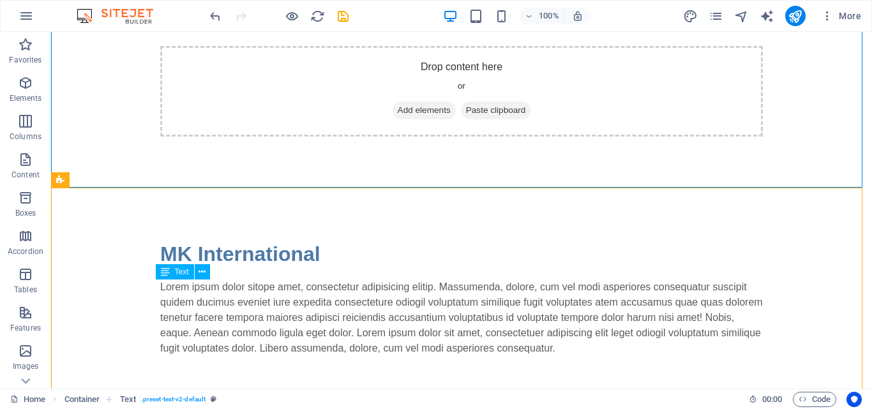
click at [453, 308] on div "Lorem ipsum dolor sitope amet, consectetur adipisicing elitip. Massumenda, dolo…" at bounding box center [461, 318] width 603 height 77
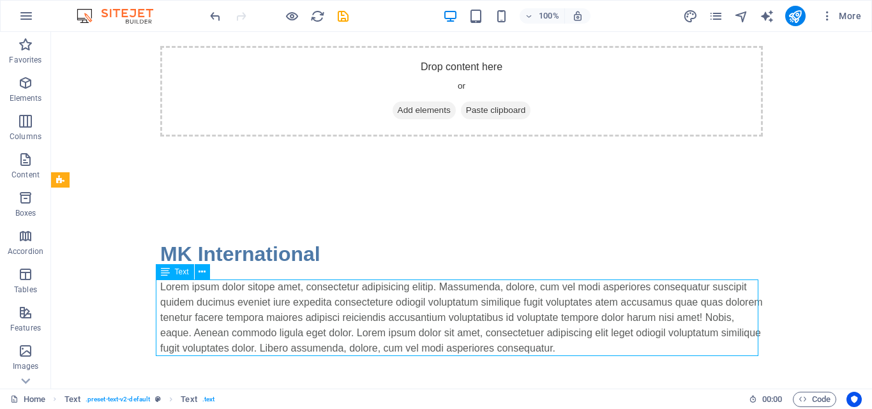
click at [453, 308] on div "Lorem ipsum dolor sitope amet, consectetur adipisicing elitip. Massumenda, dolo…" at bounding box center [461, 318] width 603 height 77
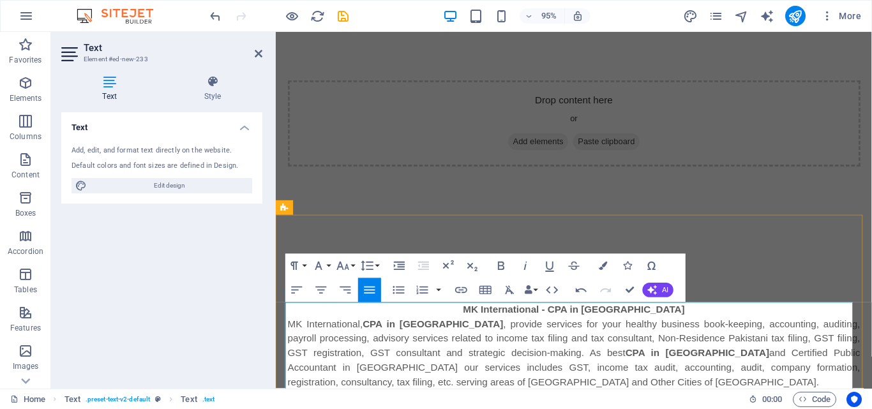
scroll to position [52, 0]
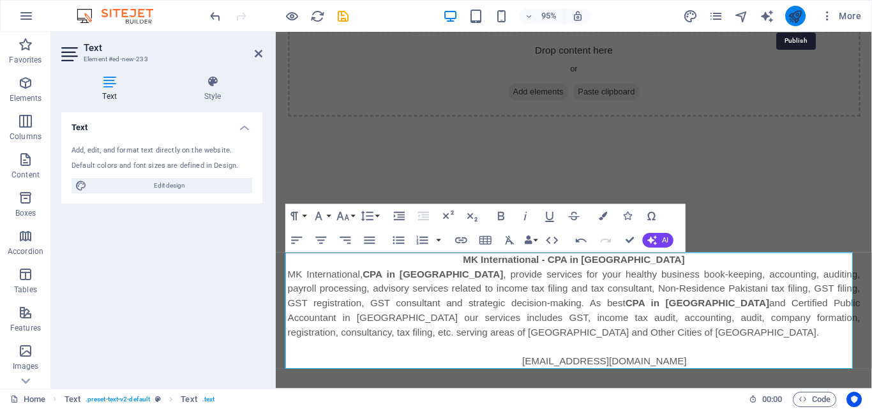
click at [795, 10] on icon "publish" at bounding box center [795, 16] width 15 height 15
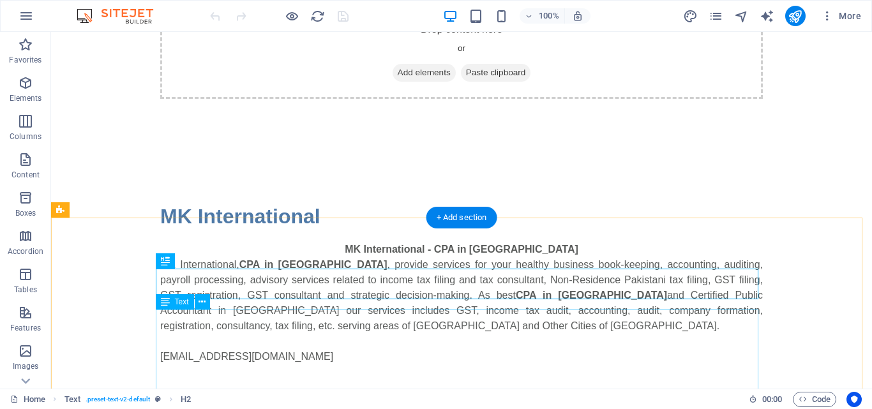
scroll to position [101, 0]
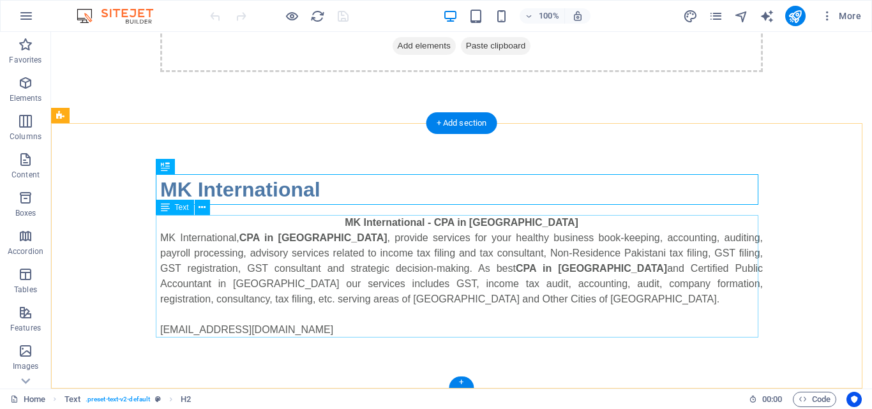
click at [556, 329] on div "MK International - CPA in [GEOGRAPHIC_DATA] MK International, CPA in [GEOGRAPHI…" at bounding box center [461, 276] width 603 height 123
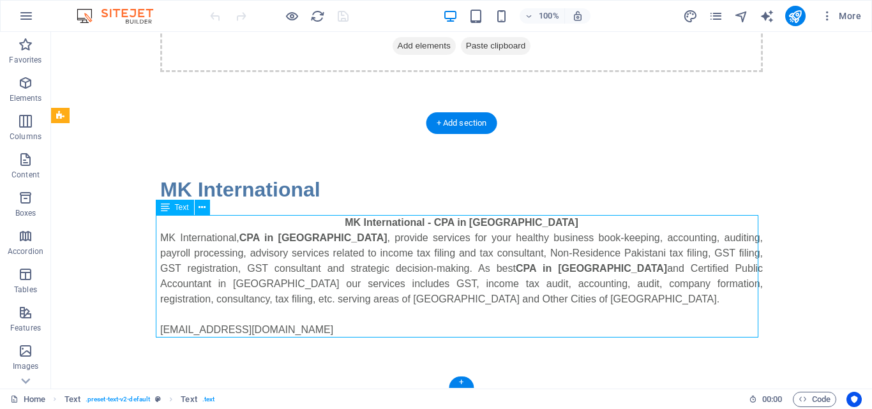
click at [541, 330] on div "MK International - CPA in [GEOGRAPHIC_DATA] MK International, CPA in [GEOGRAPHI…" at bounding box center [461, 276] width 603 height 123
click at [403, 311] on div "MK International - CPA in [GEOGRAPHIC_DATA] MK International, CPA in [GEOGRAPHI…" at bounding box center [461, 276] width 603 height 123
click at [403, 325] on div "MK International - CPA in [GEOGRAPHIC_DATA] MK International, CPA in [GEOGRAPHI…" at bounding box center [461, 276] width 603 height 123
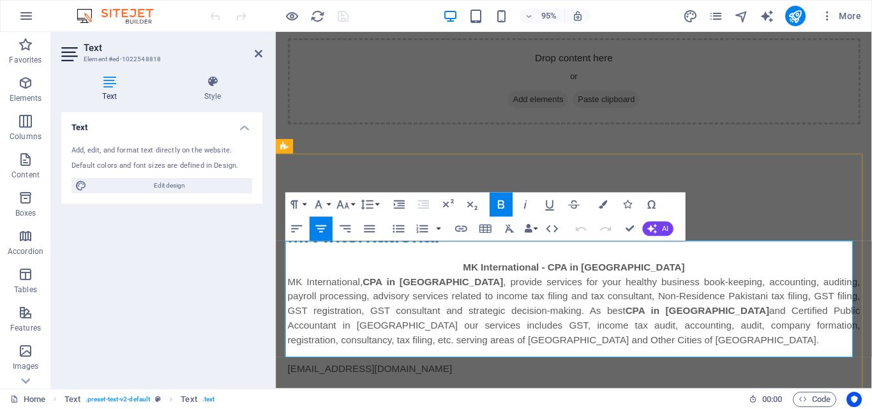
scroll to position [83, 0]
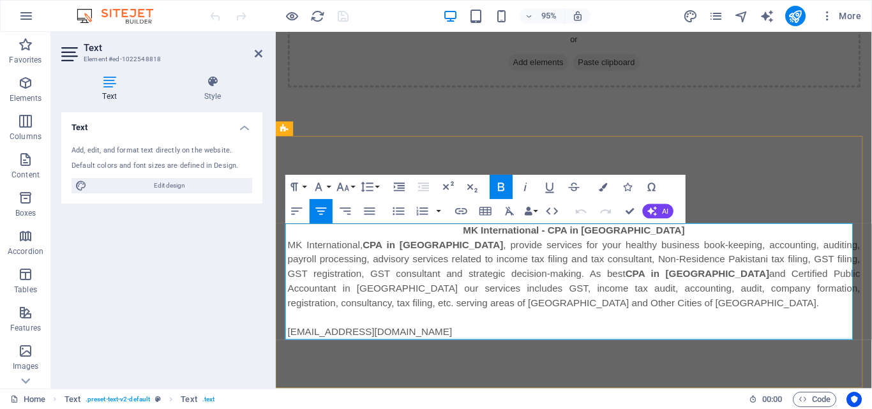
click at [523, 347] on p "[EMAIL_ADDRESS][DOMAIN_NAME]" at bounding box center [590, 348] width 603 height 15
click at [525, 338] on p at bounding box center [590, 333] width 603 height 15
click at [560, 347] on p "Email; [EMAIL_ADDRESS][DOMAIN_NAME]" at bounding box center [590, 348] width 603 height 15
click at [552, 345] on p "Email; [EMAIL_ADDRESS][DOMAIN_NAME]" at bounding box center [590, 348] width 603 height 15
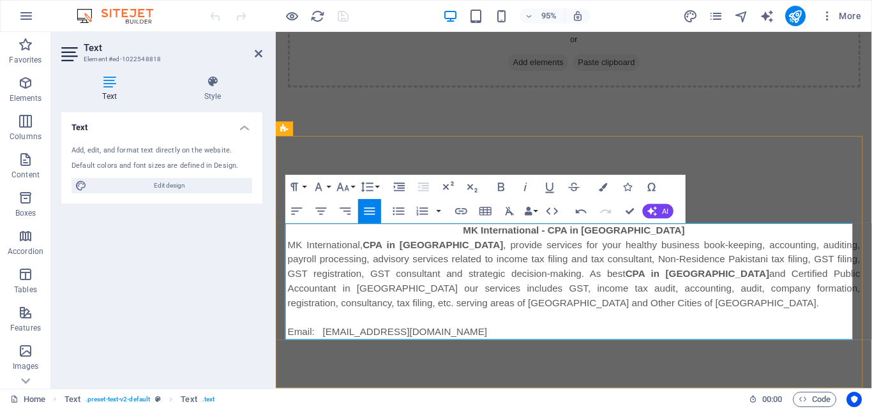
click at [707, 347] on p "Email: [EMAIL_ADDRESS][DOMAIN_NAME]" at bounding box center [590, 348] width 603 height 15
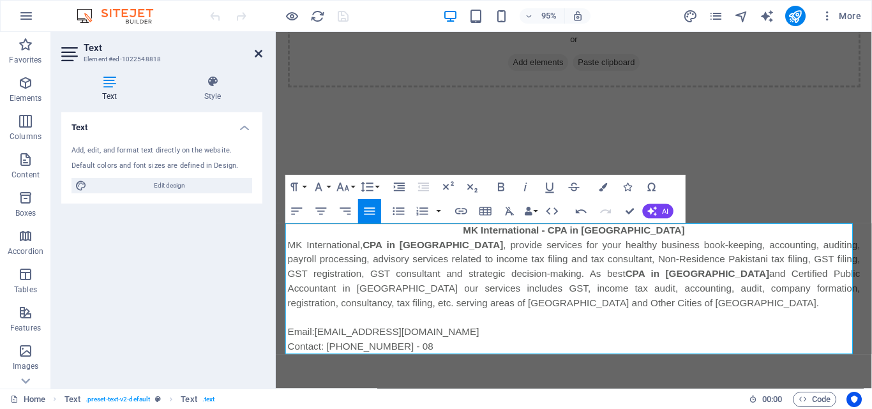
click at [257, 56] on icon at bounding box center [259, 54] width 8 height 10
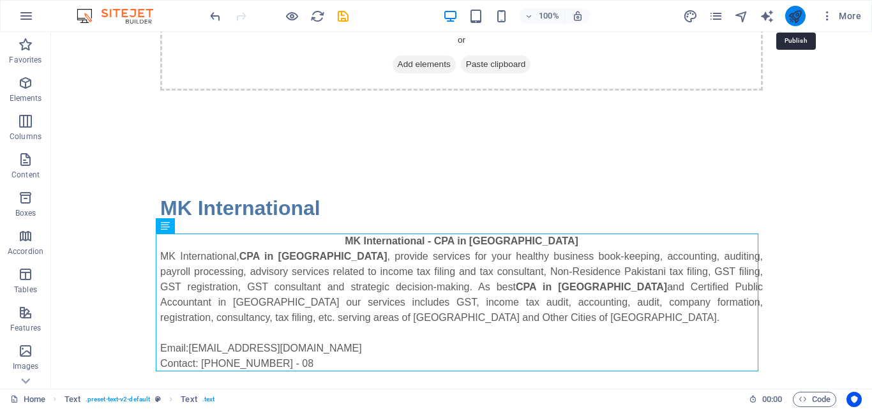
click at [794, 15] on icon "publish" at bounding box center [795, 16] width 15 height 15
